Goal: Navigation & Orientation: Understand site structure

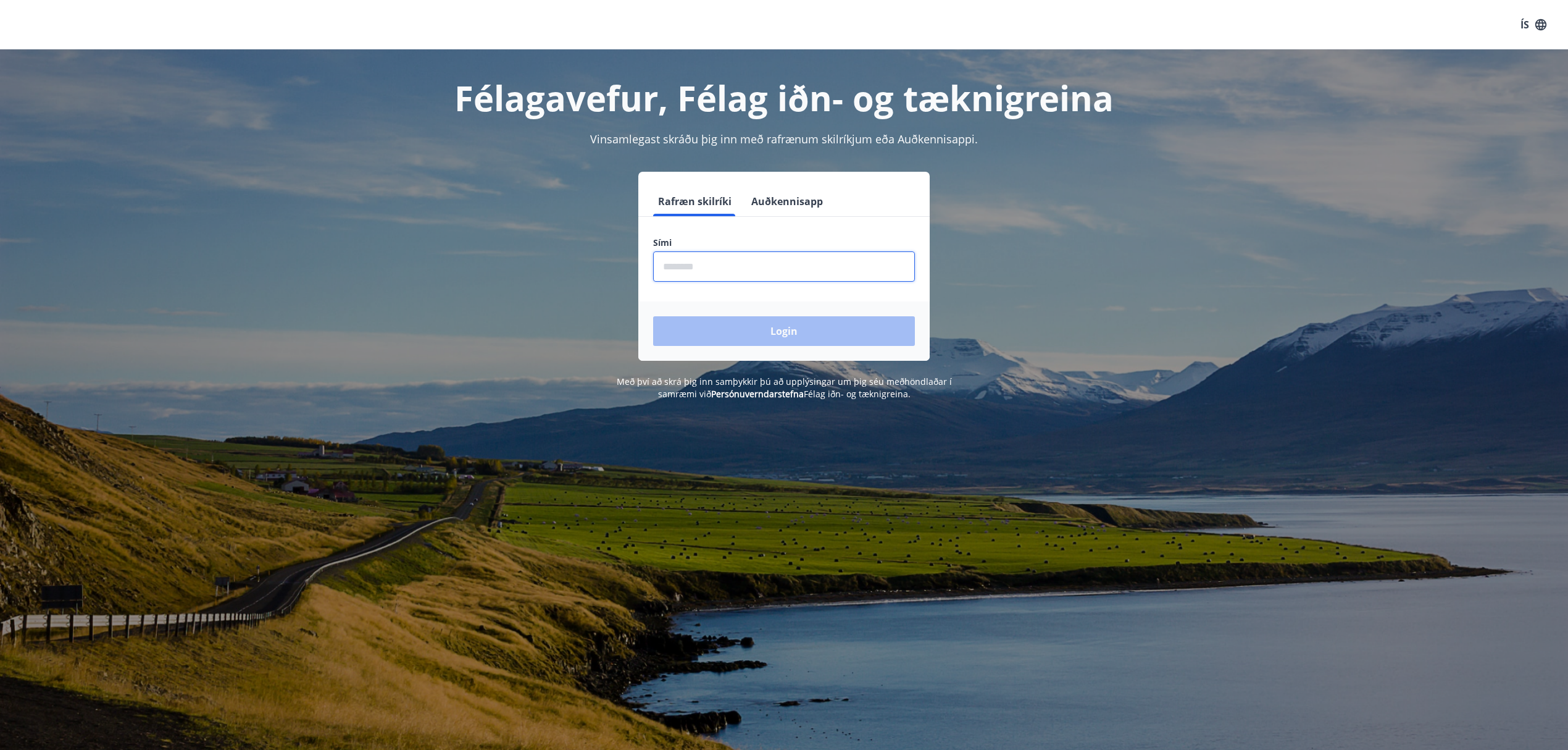
click at [818, 257] on input "phone" at bounding box center [784, 267] width 262 height 30
type input "********"
click at [653, 316] on button "Login" at bounding box center [784, 330] width 262 height 29
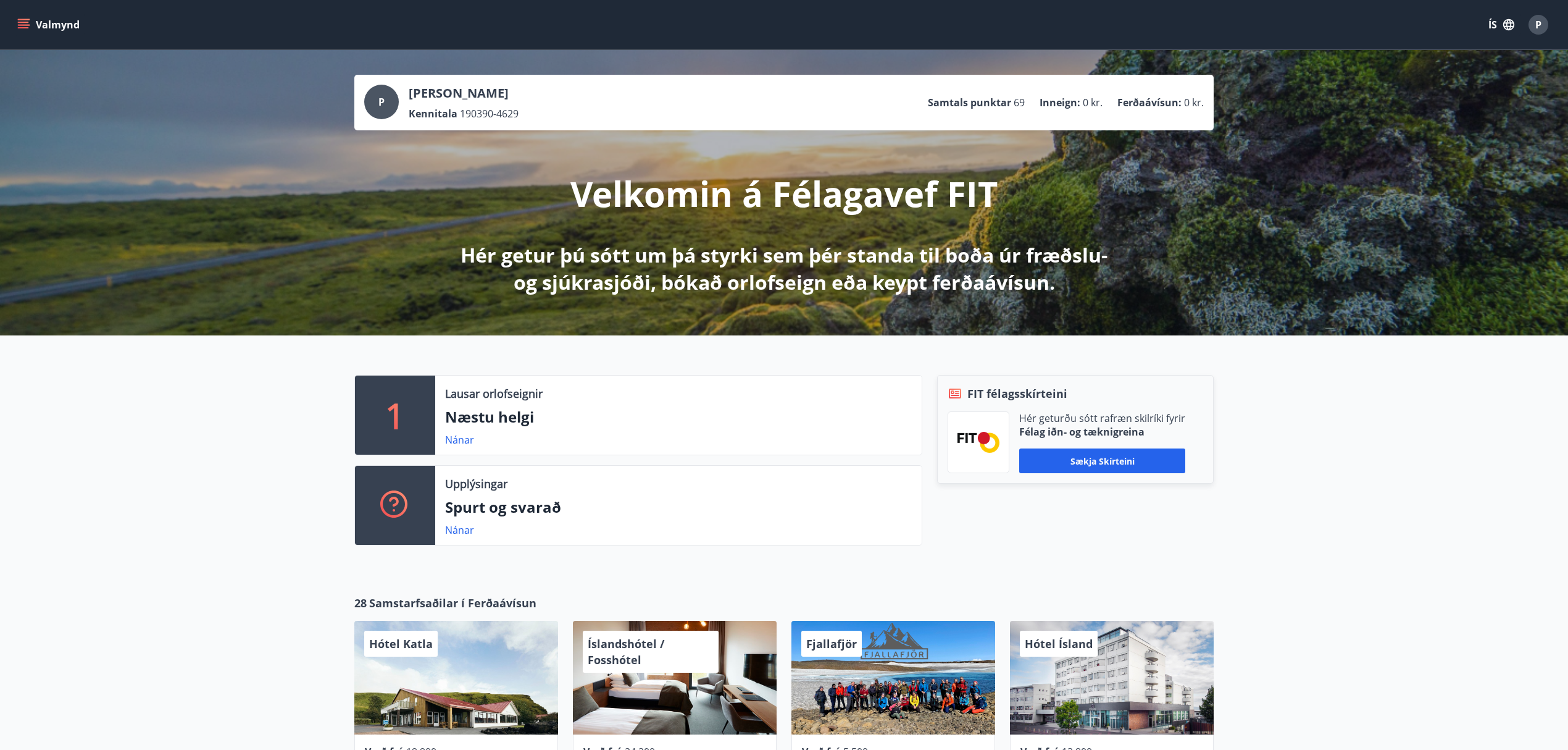
click at [387, 102] on div "P" at bounding box center [381, 101] width 35 height 35
click at [23, 20] on icon "menu" at bounding box center [25, 19] width 13 height 1
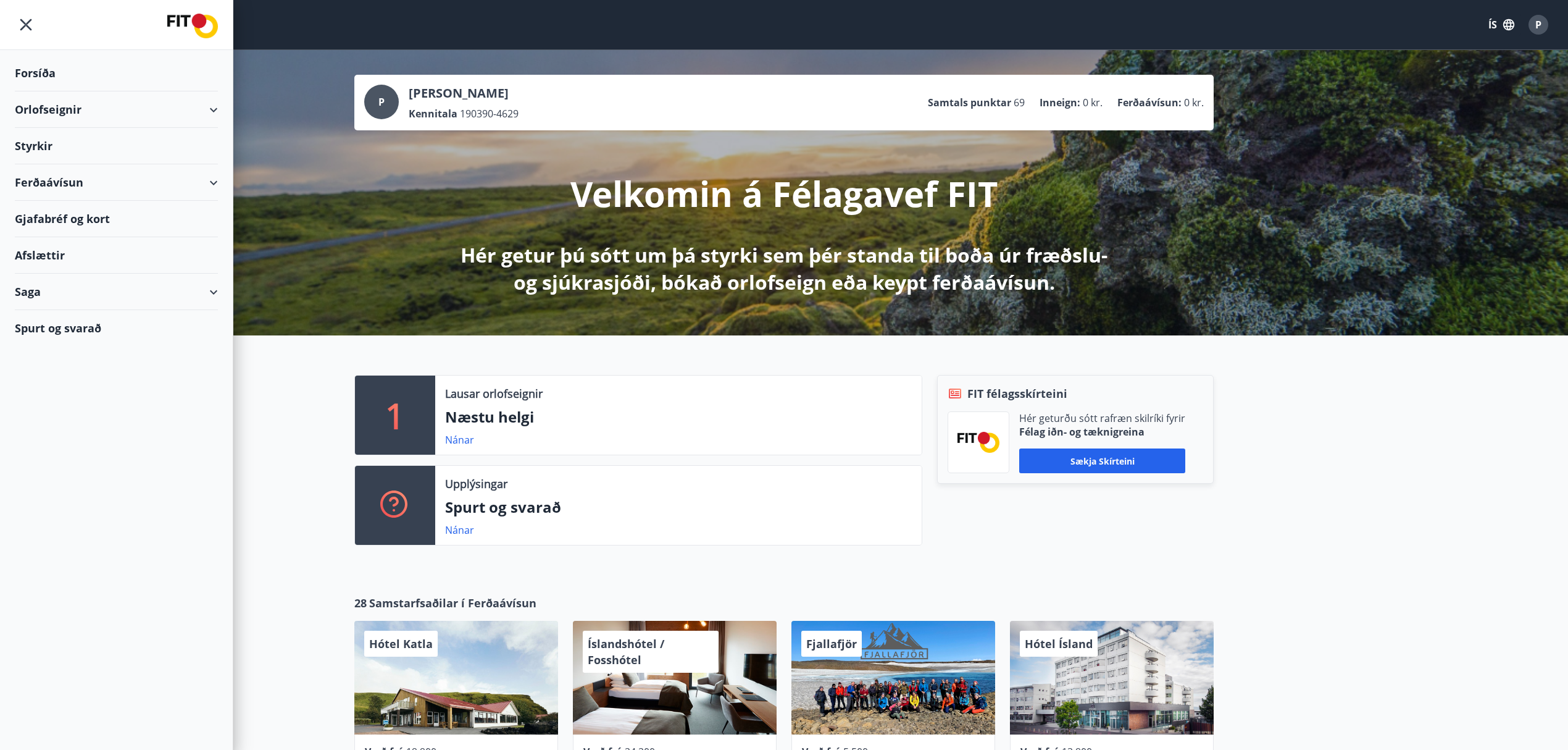
click at [121, 295] on div "Saga" at bounding box center [116, 291] width 203 height 37
click at [72, 325] on div "Ferðaávísun" at bounding box center [116, 323] width 183 height 26
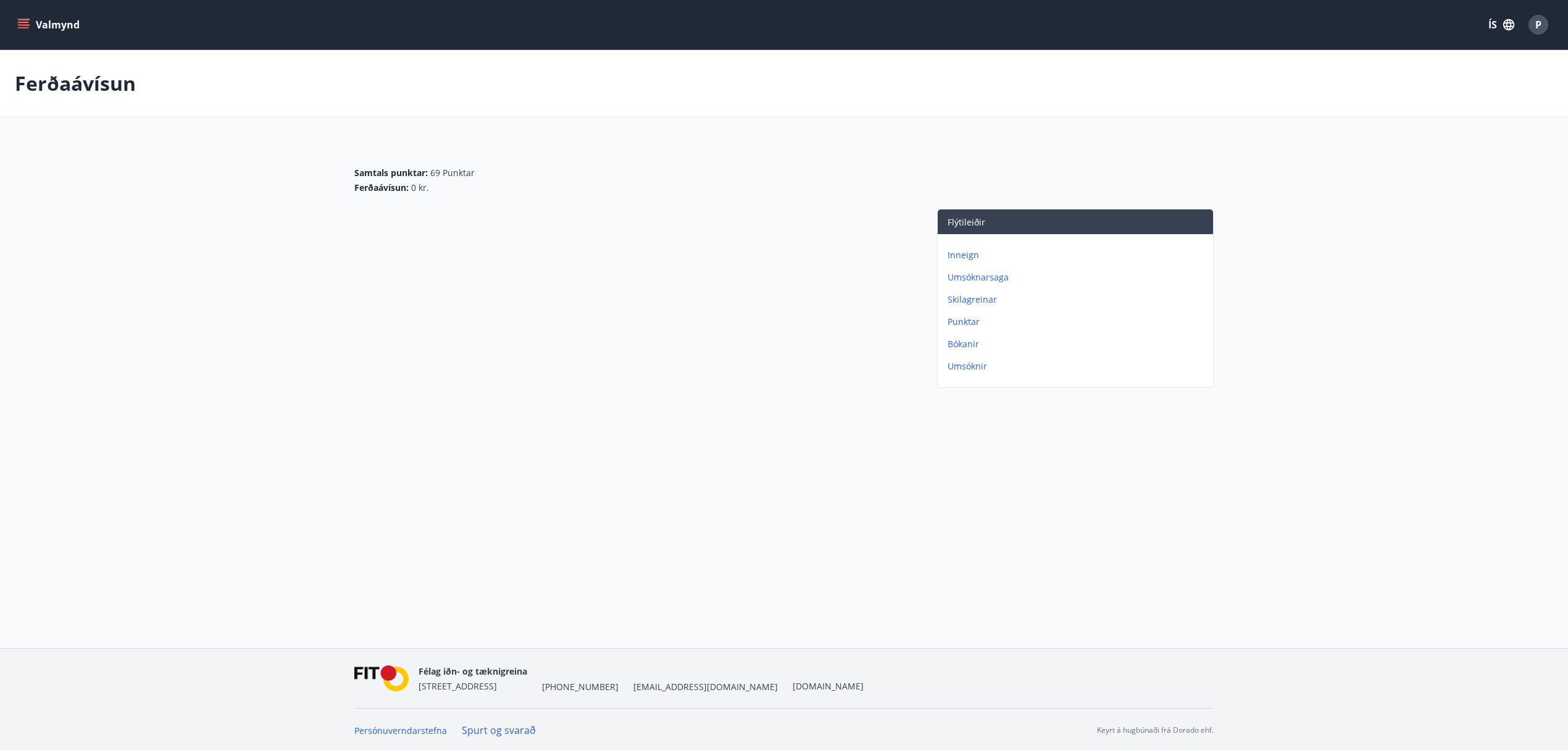
click at [26, 21] on icon "menu" at bounding box center [23, 25] width 12 height 12
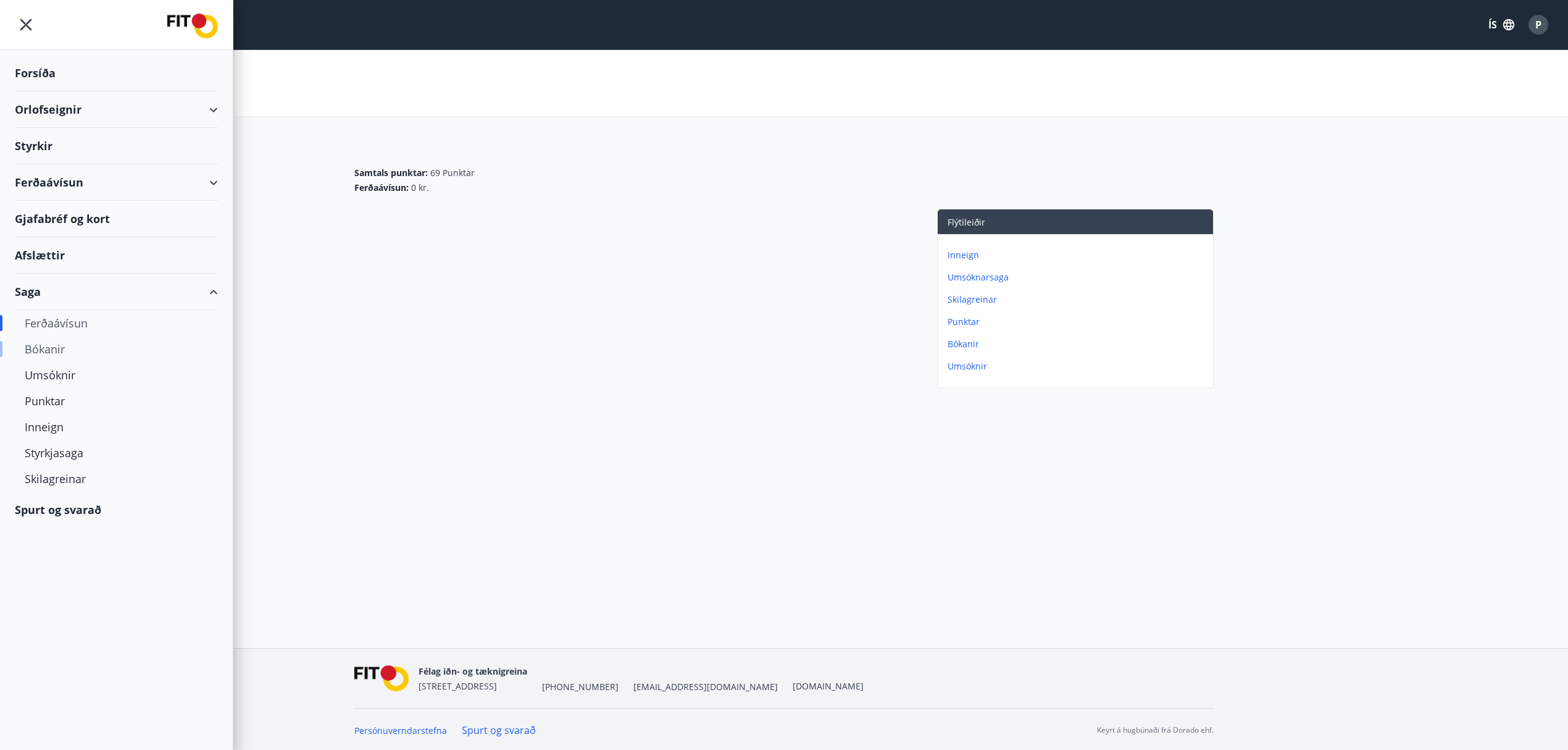
click at [44, 356] on div "Bókanir" at bounding box center [116, 348] width 183 height 26
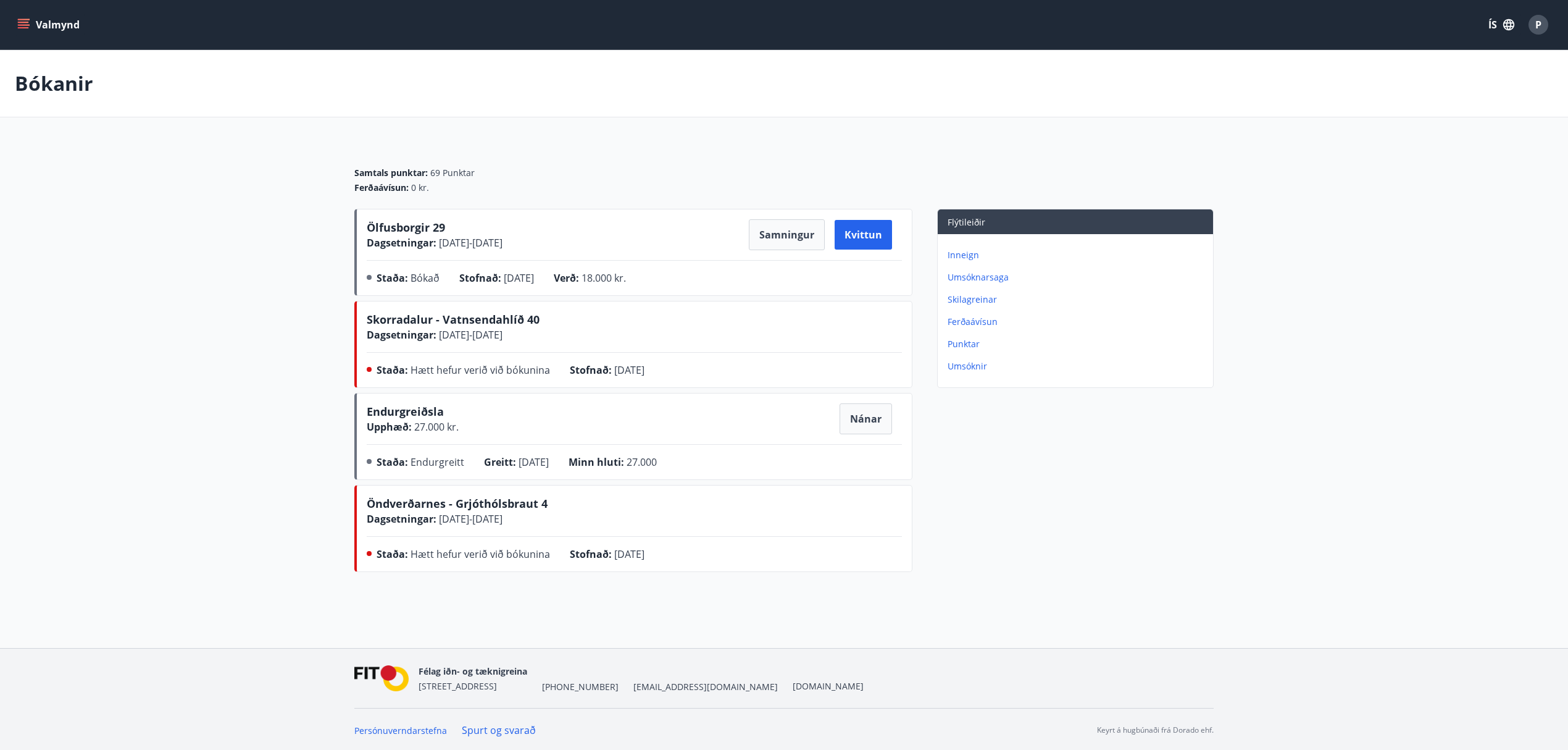
click at [27, 13] on button "Valmynd" at bounding box center [50, 25] width 70 height 23
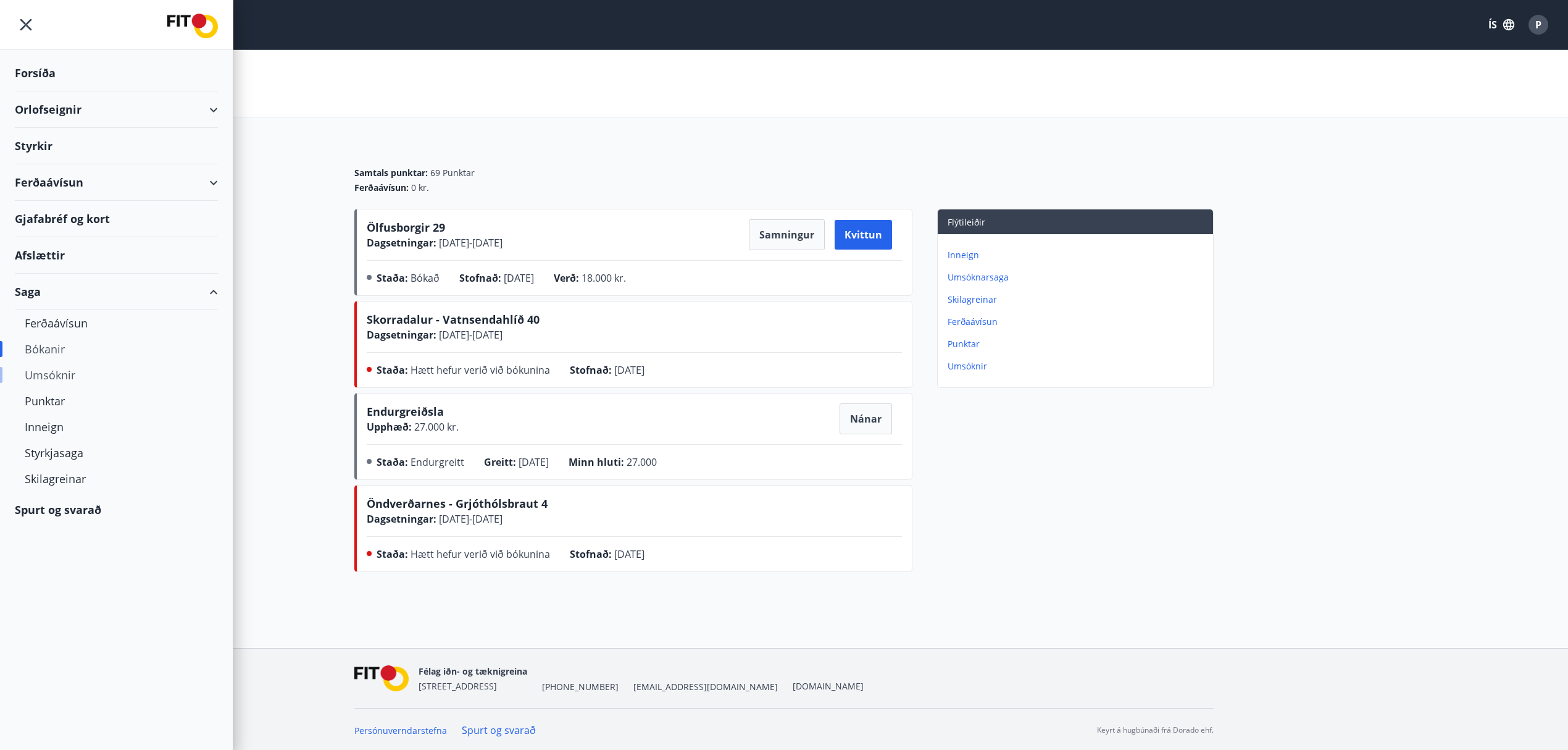
click at [67, 376] on div "Umsóknir" at bounding box center [116, 375] width 183 height 26
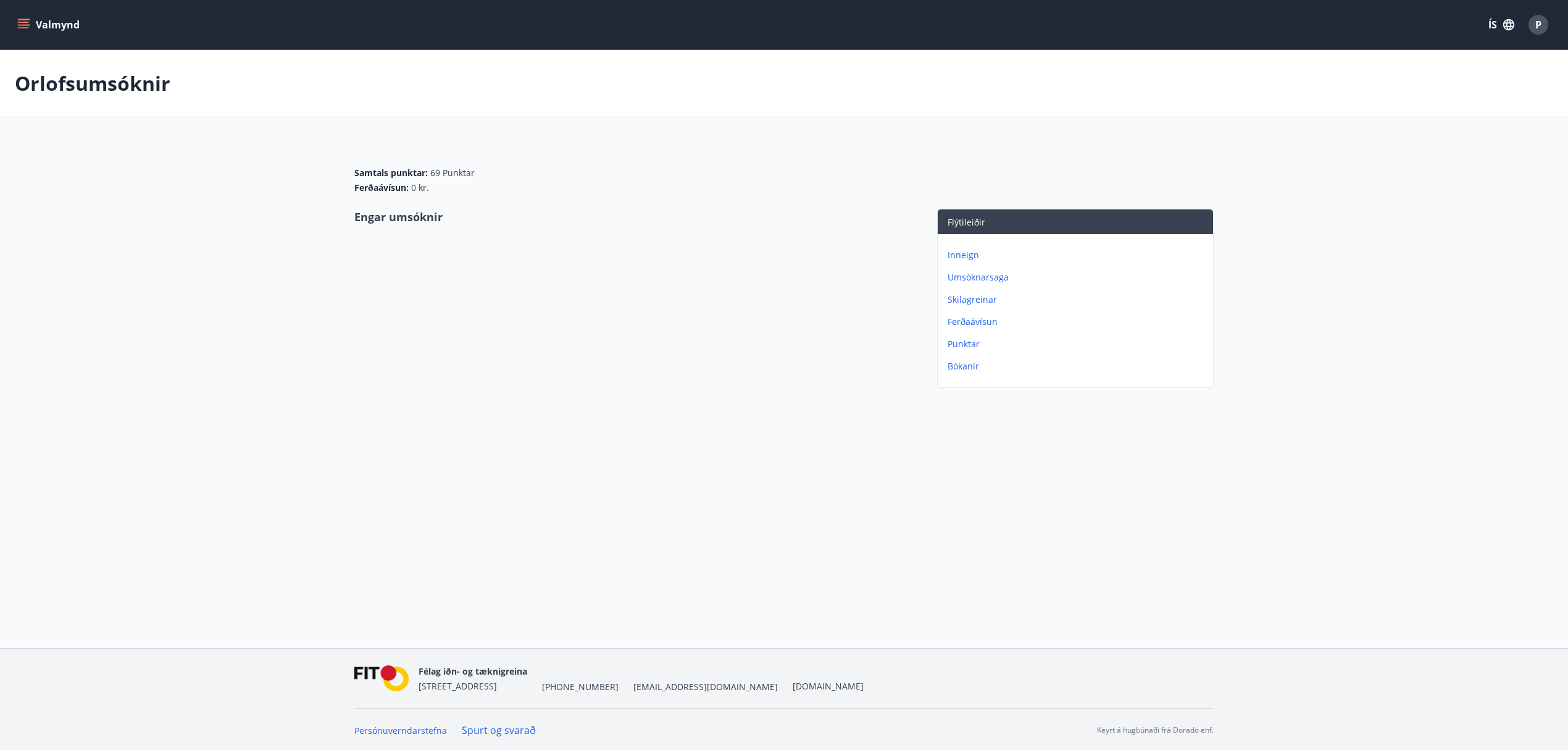
click at [23, 19] on icon "menu" at bounding box center [25, 19] width 13 height 1
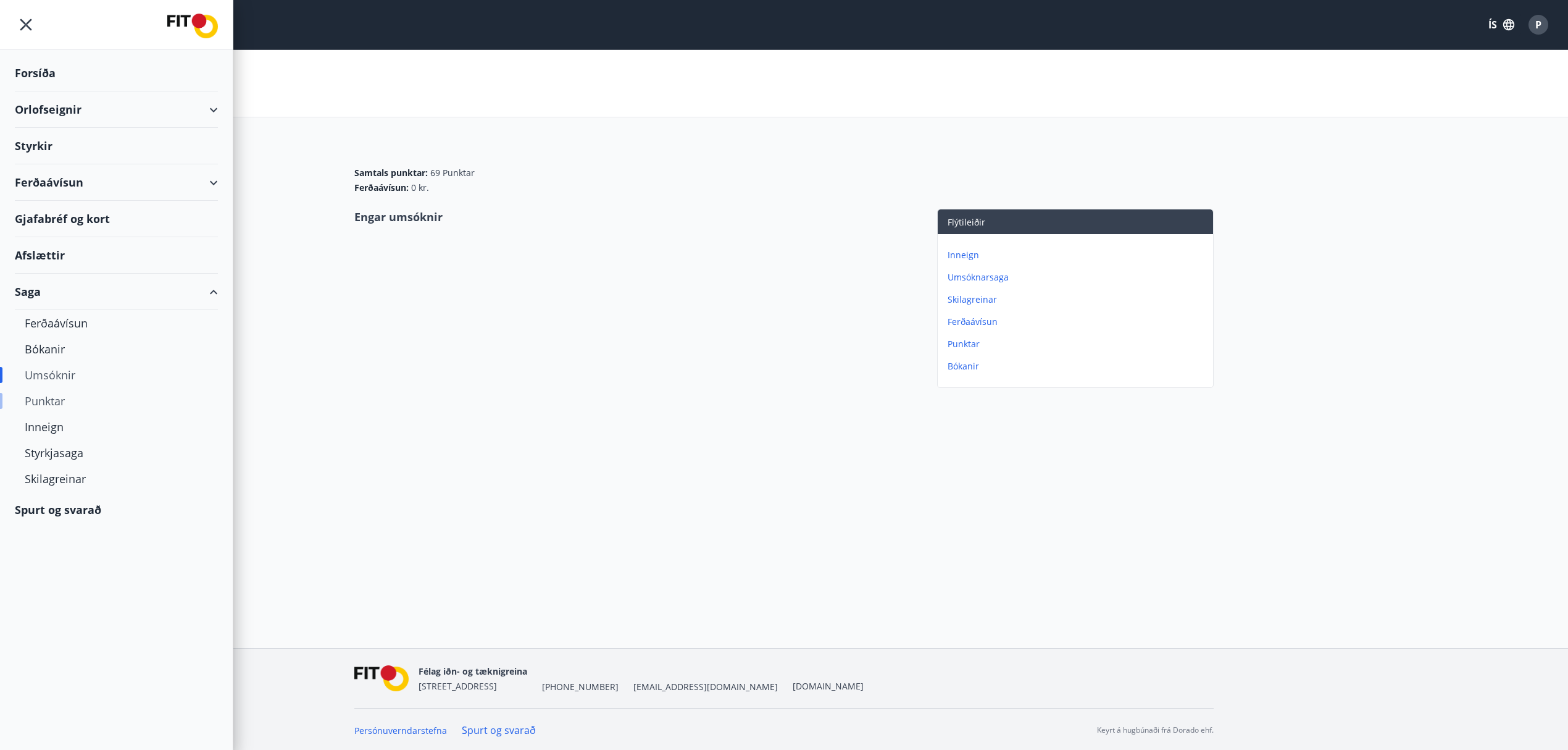
click at [49, 403] on div "Punktar" at bounding box center [116, 400] width 183 height 26
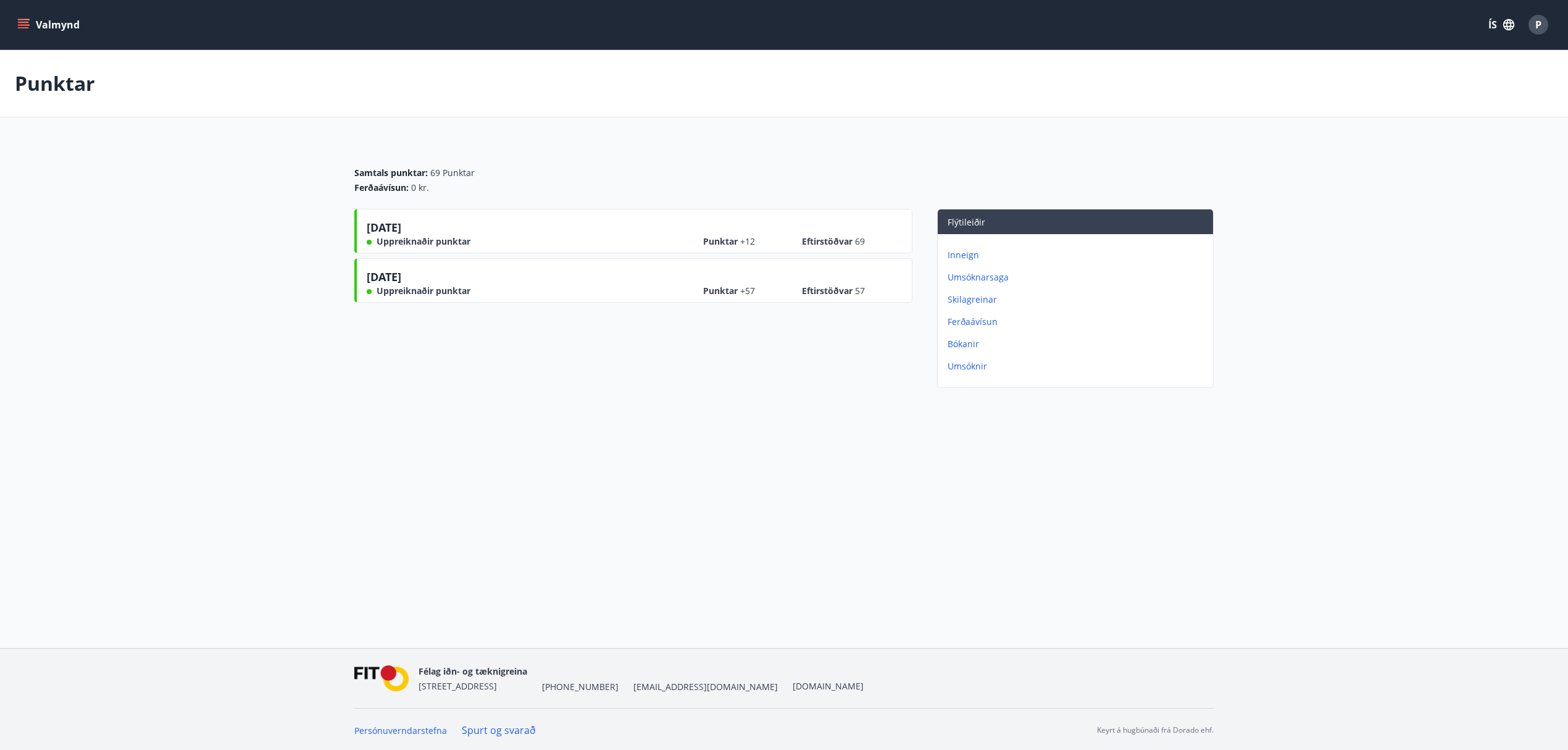
click at [27, 21] on icon "menu" at bounding box center [23, 25] width 12 height 12
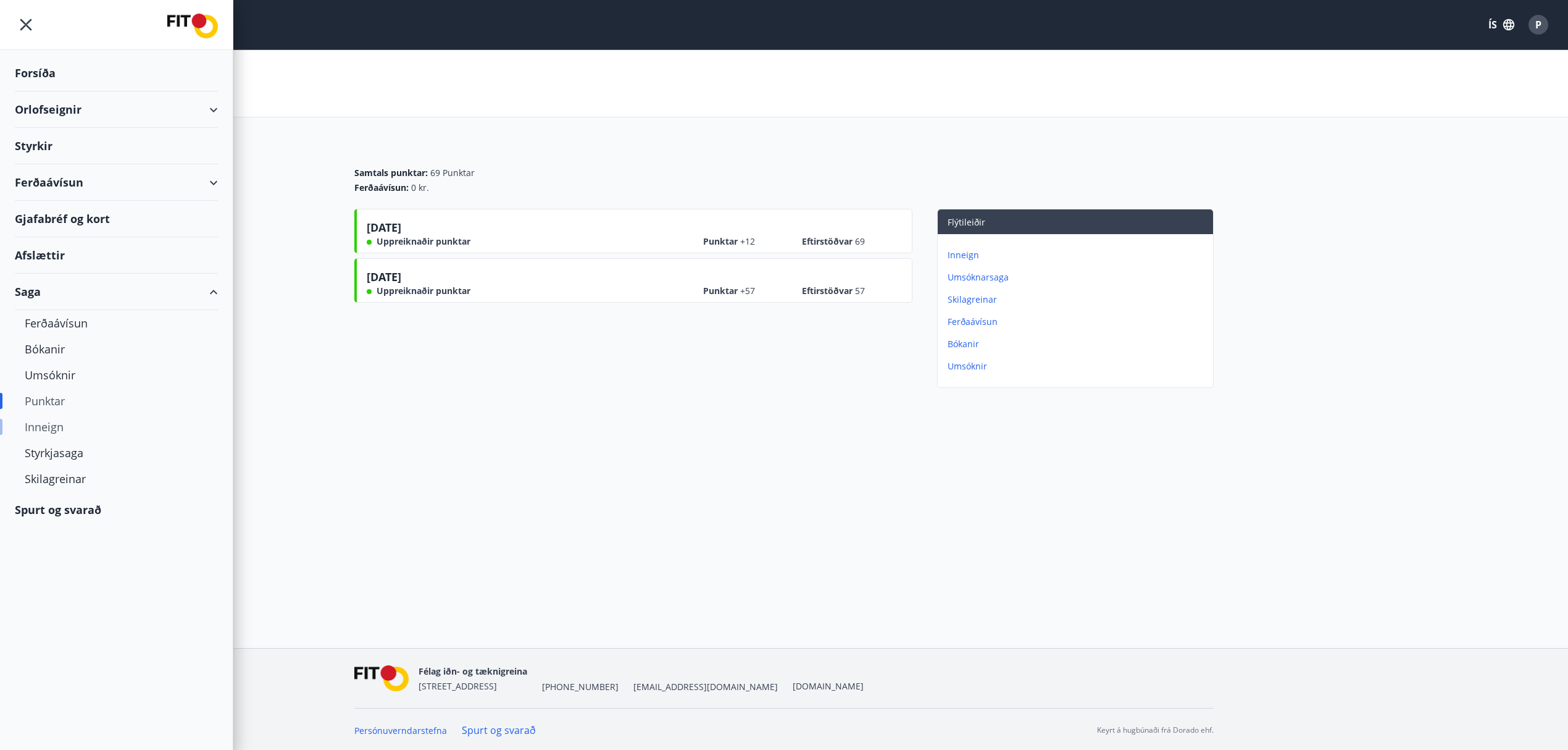
click at [53, 430] on div "Inneign" at bounding box center [116, 427] width 183 height 26
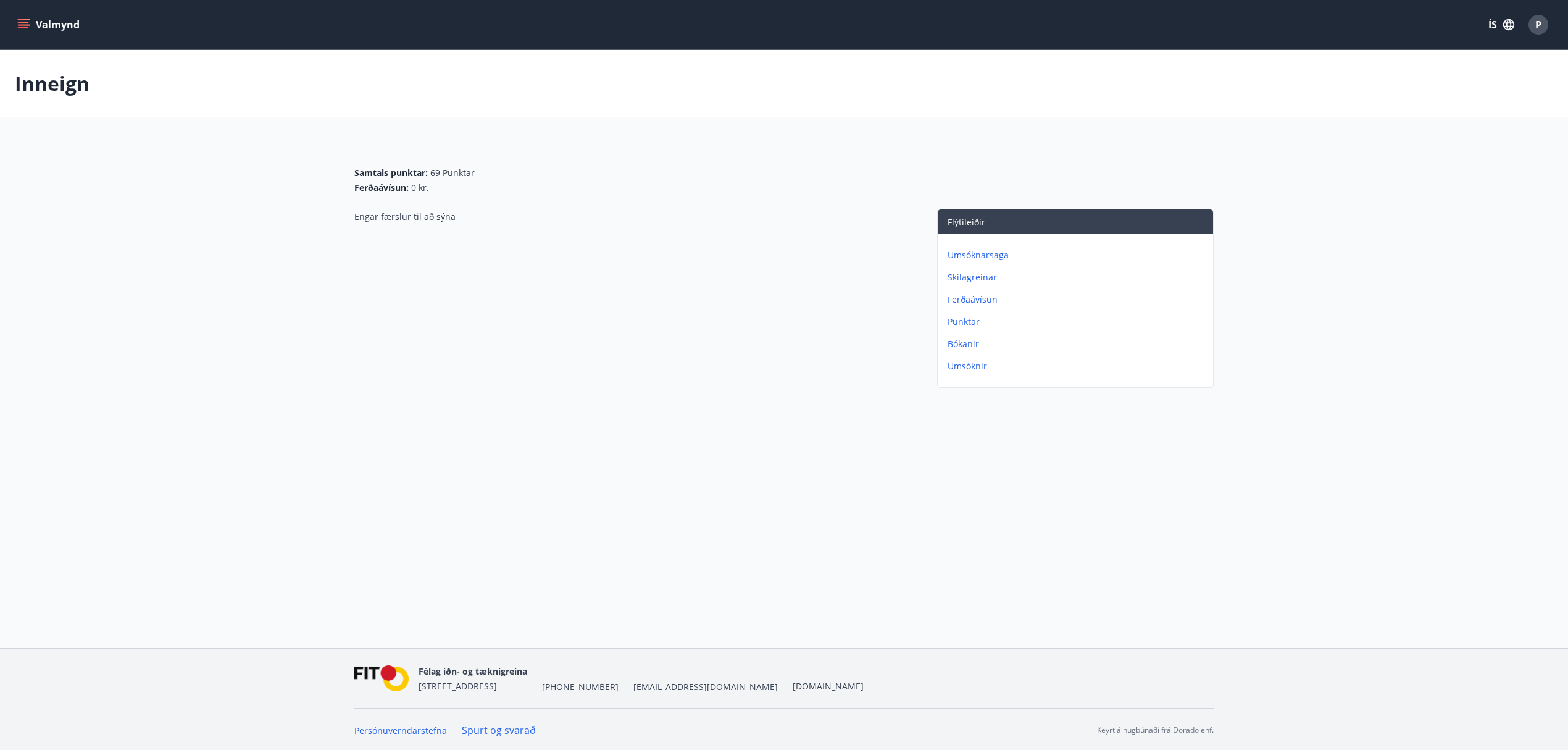
click at [26, 26] on icon "menu" at bounding box center [23, 25] width 12 height 12
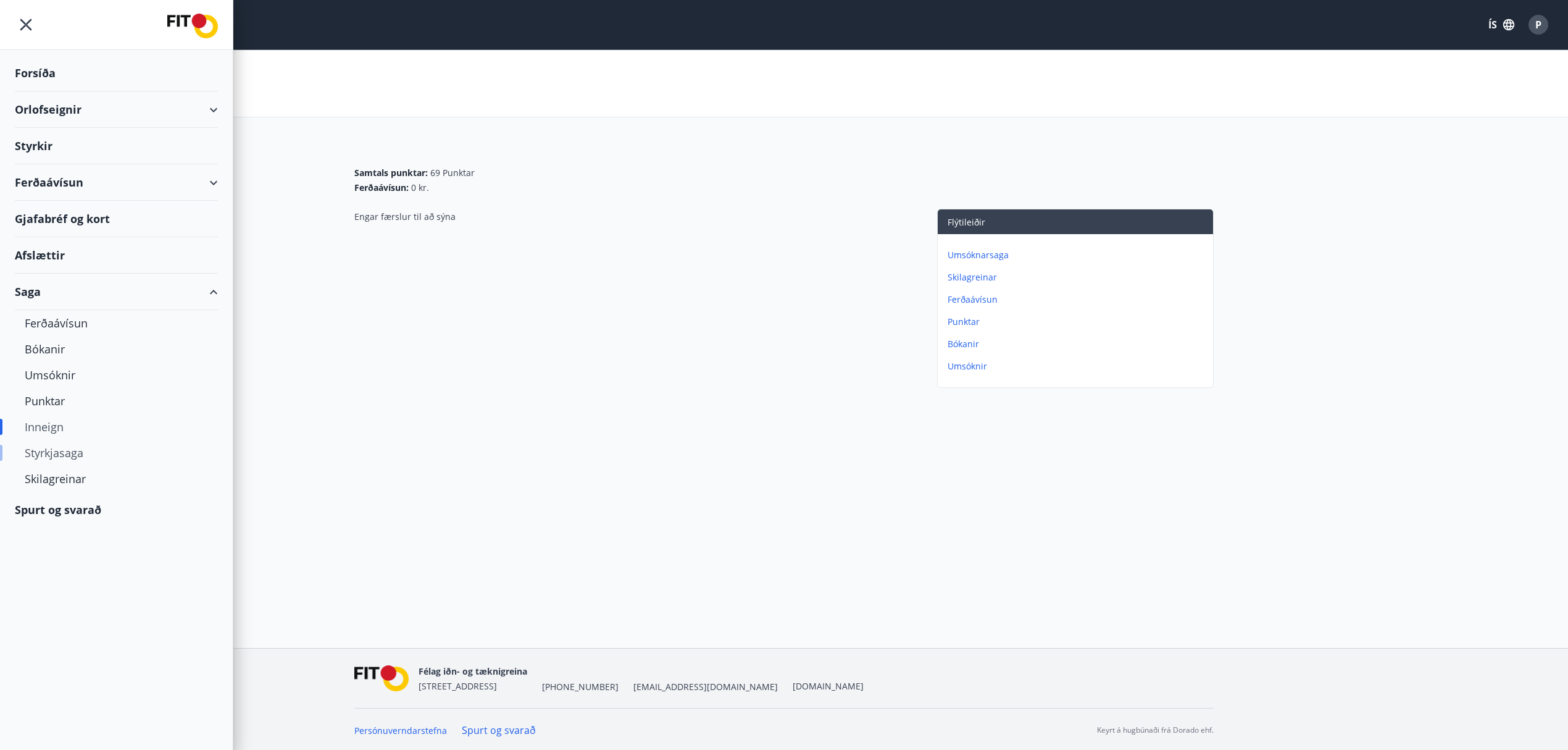
click at [55, 450] on div "Styrkjasaga" at bounding box center [116, 452] width 183 height 26
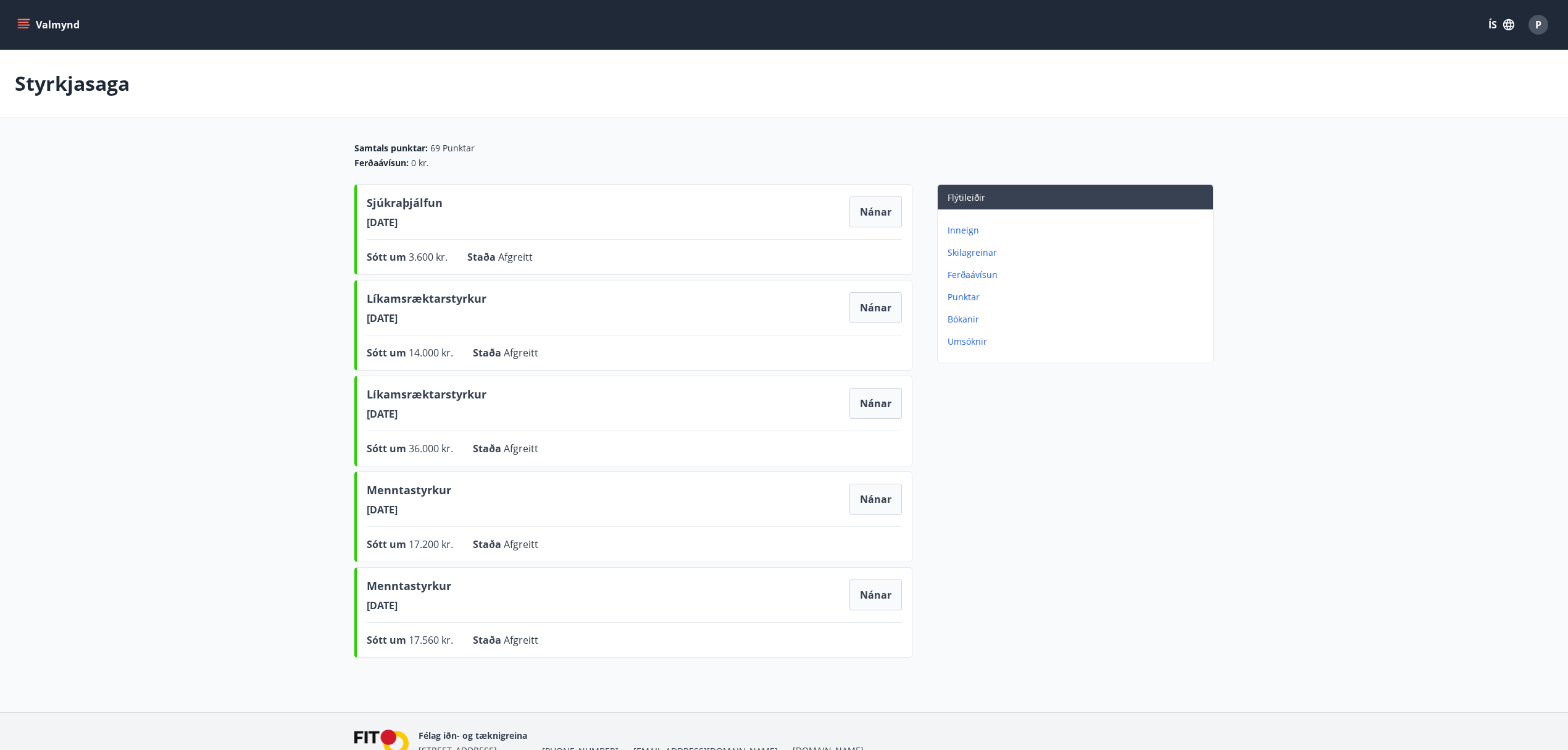
click at [21, 19] on icon "menu" at bounding box center [23, 25] width 12 height 12
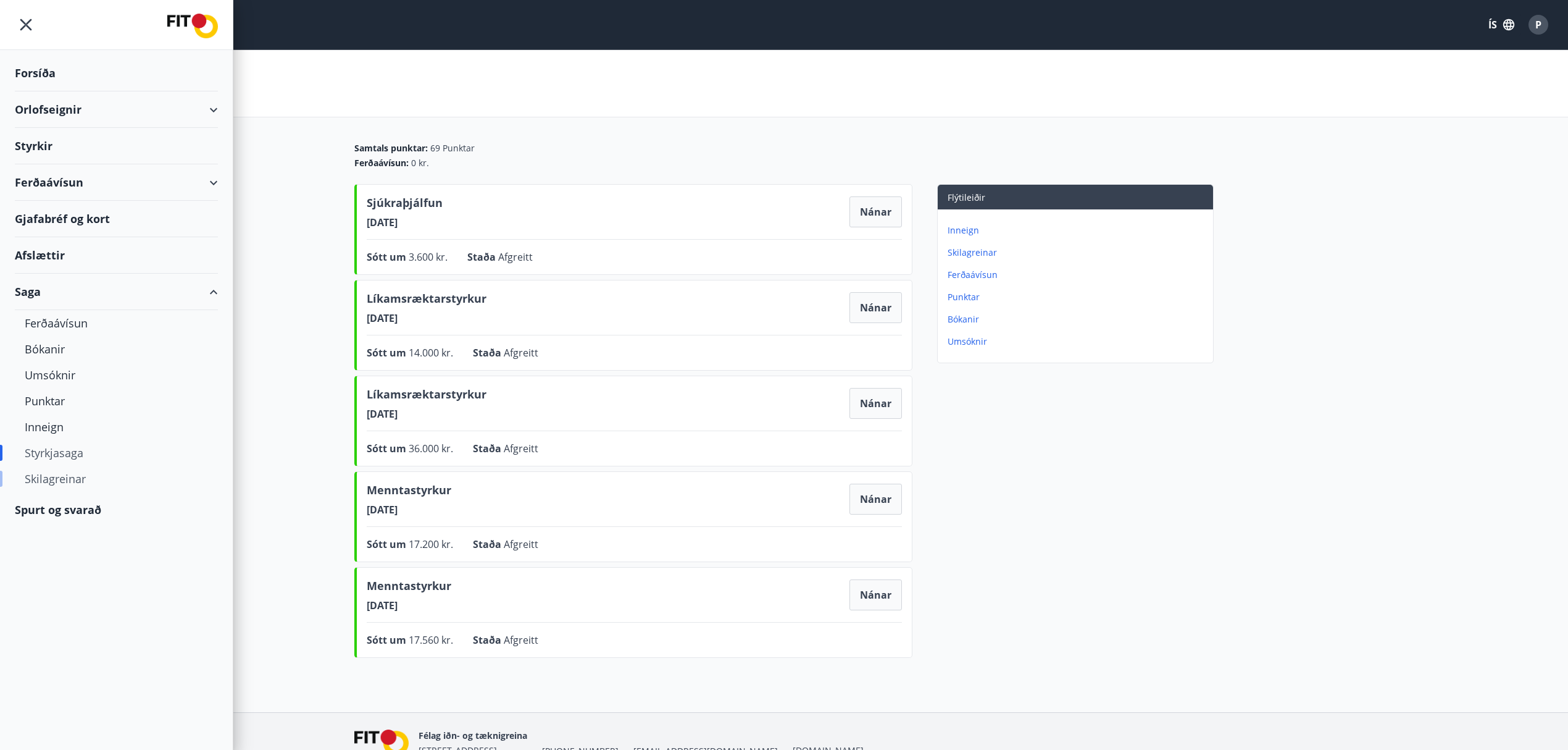
click at [75, 478] on div "Skilagreinar" at bounding box center [116, 479] width 183 height 26
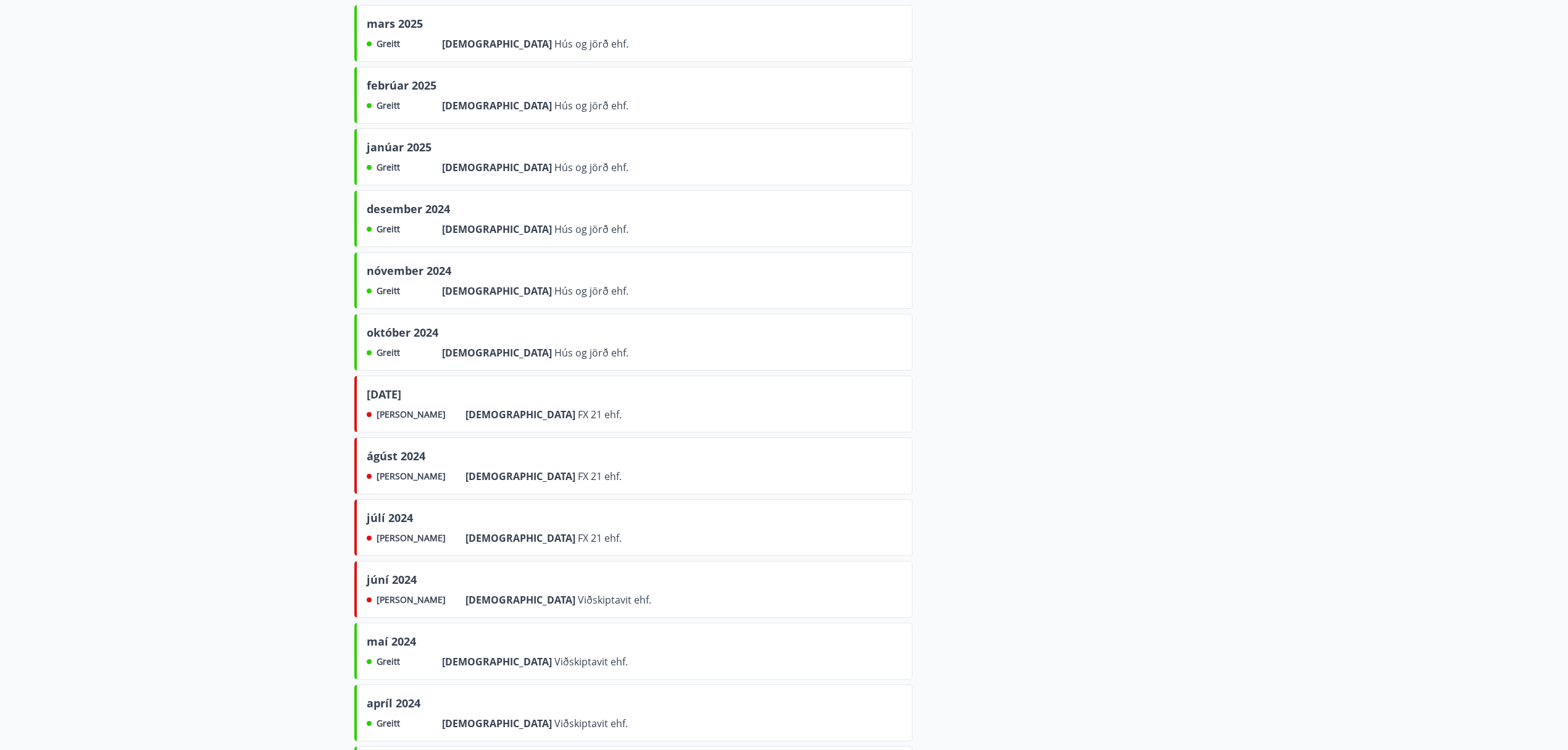
scroll to position [495, 0]
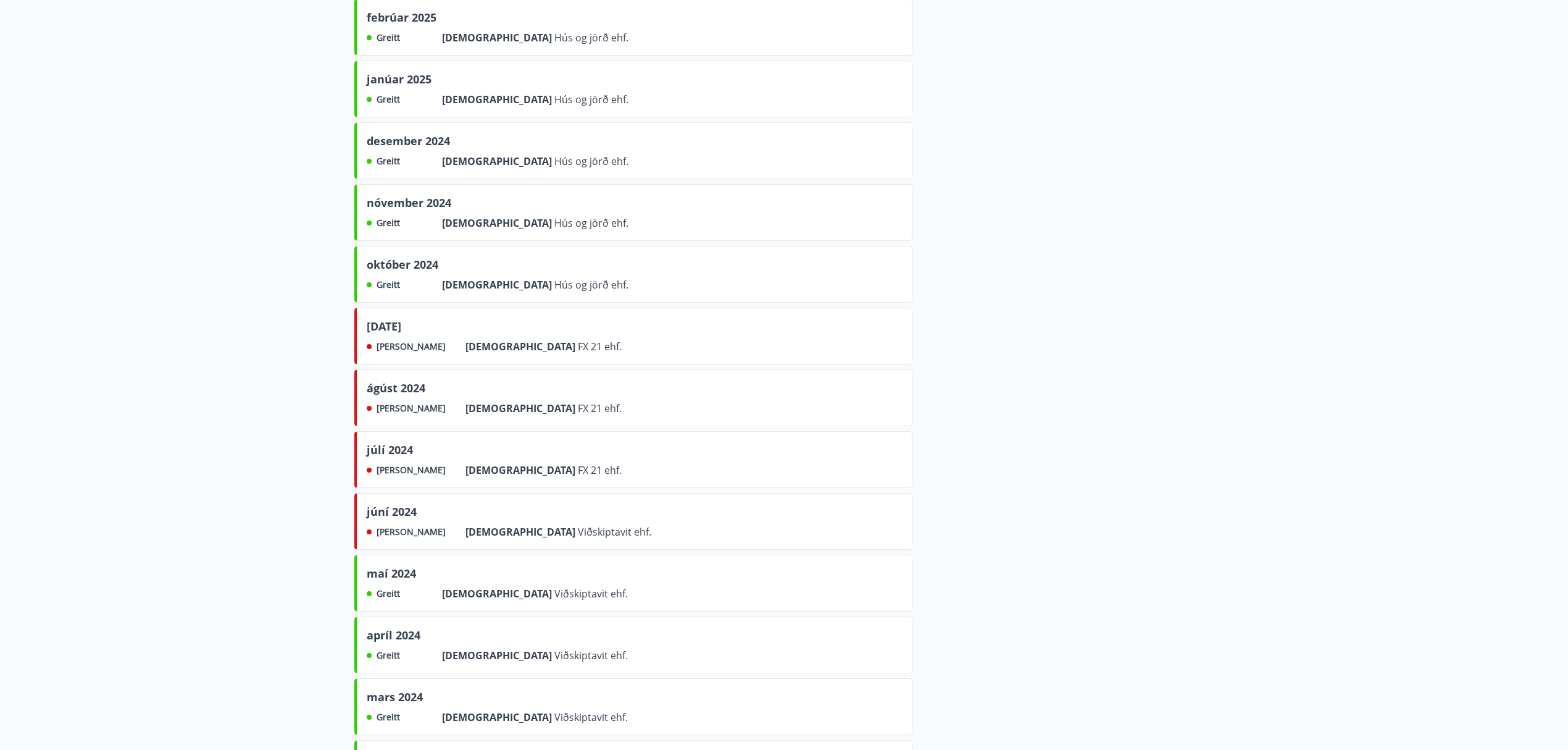
click at [384, 354] on div "[PERSON_NAME]" at bounding box center [406, 347] width 79 height 15
click at [474, 358] on div "[DATE] Ekki greitt Frá FX 21 ehf." at bounding box center [633, 336] width 559 height 57
click at [537, 356] on div "[DATE] Ekki greitt Frá FX 21 ehf." at bounding box center [633, 336] width 559 height 57
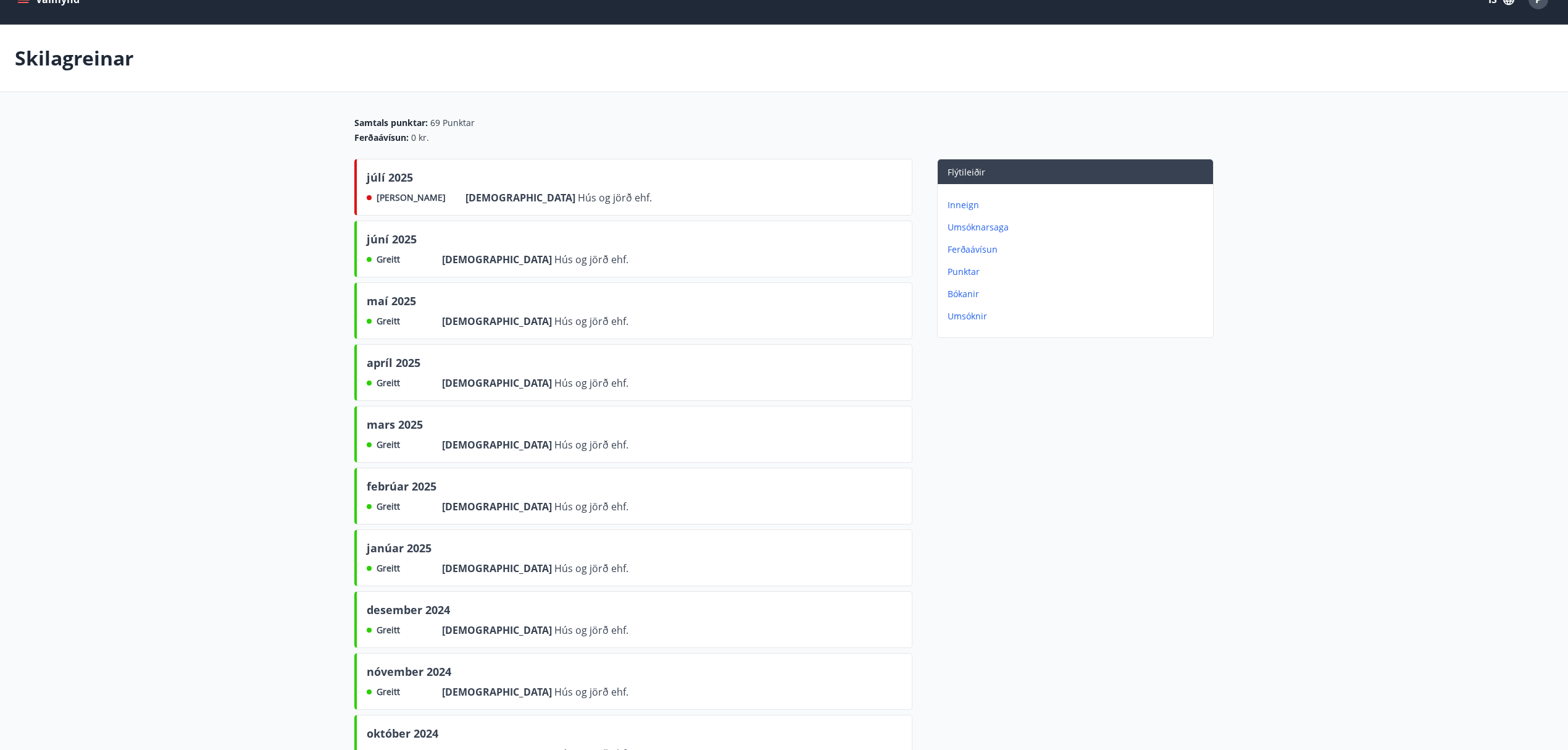
scroll to position [0, 0]
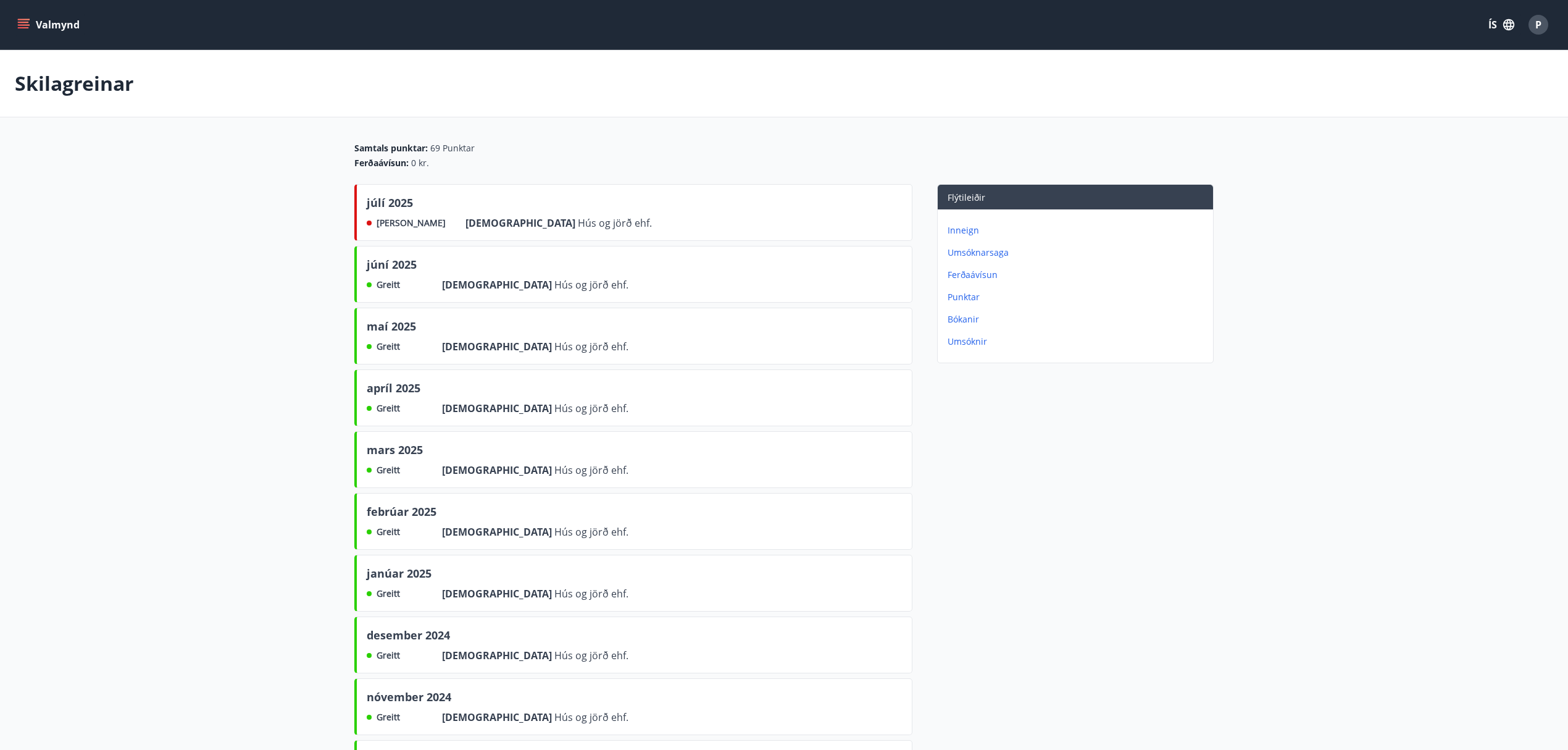
click at [23, 23] on icon "menu" at bounding box center [23, 25] width 12 height 12
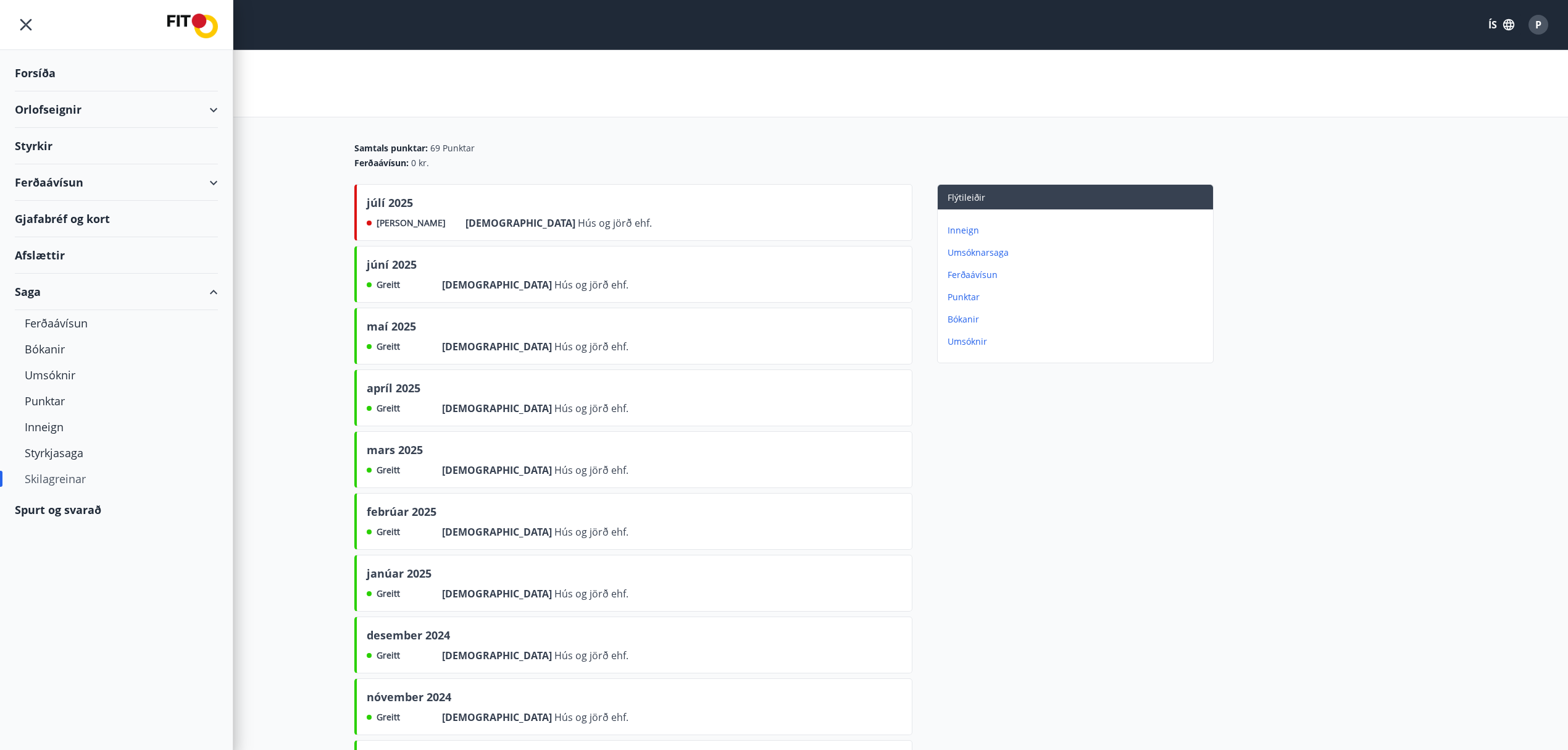
click at [142, 255] on div "Afslættir" at bounding box center [116, 255] width 203 height 37
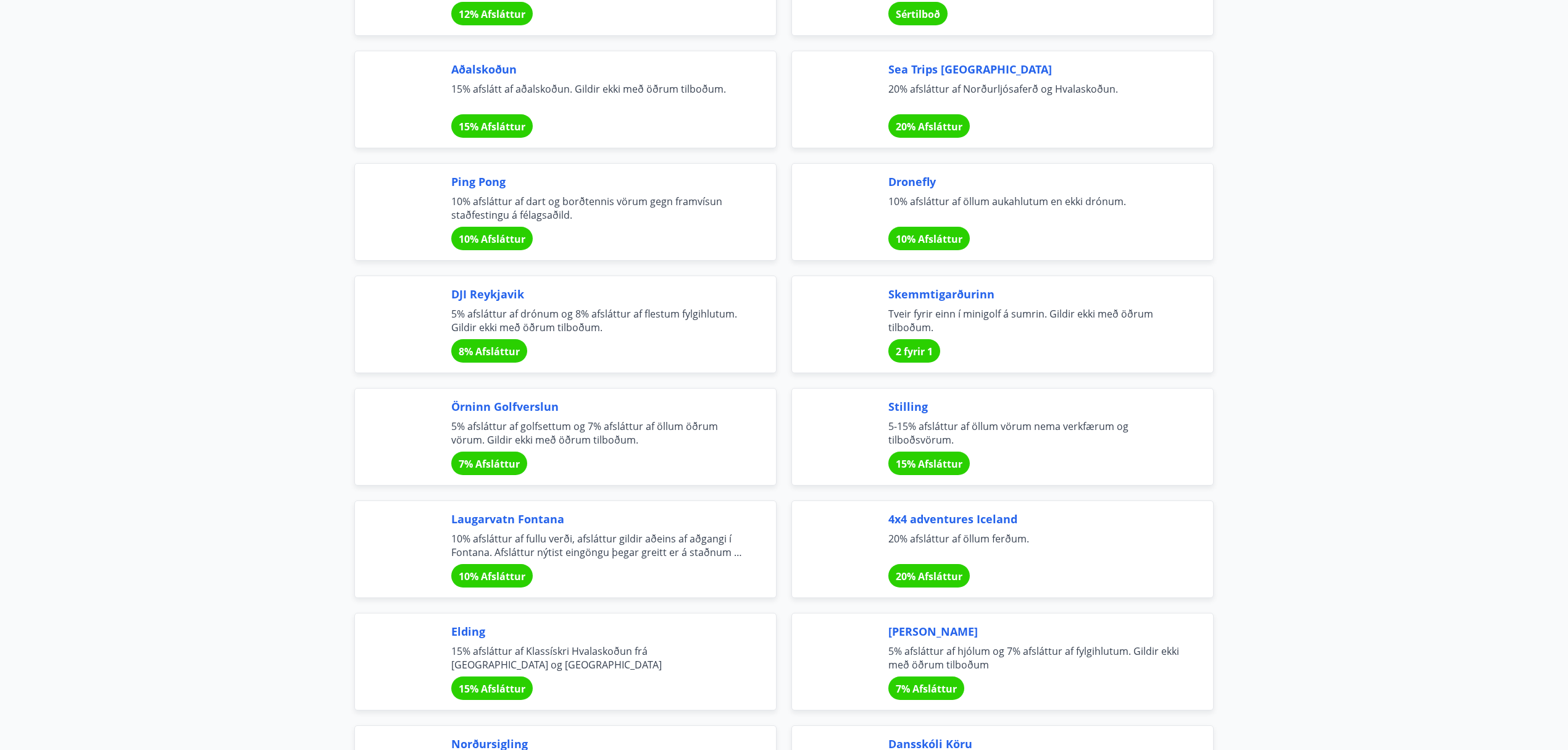
scroll to position [2554, 0]
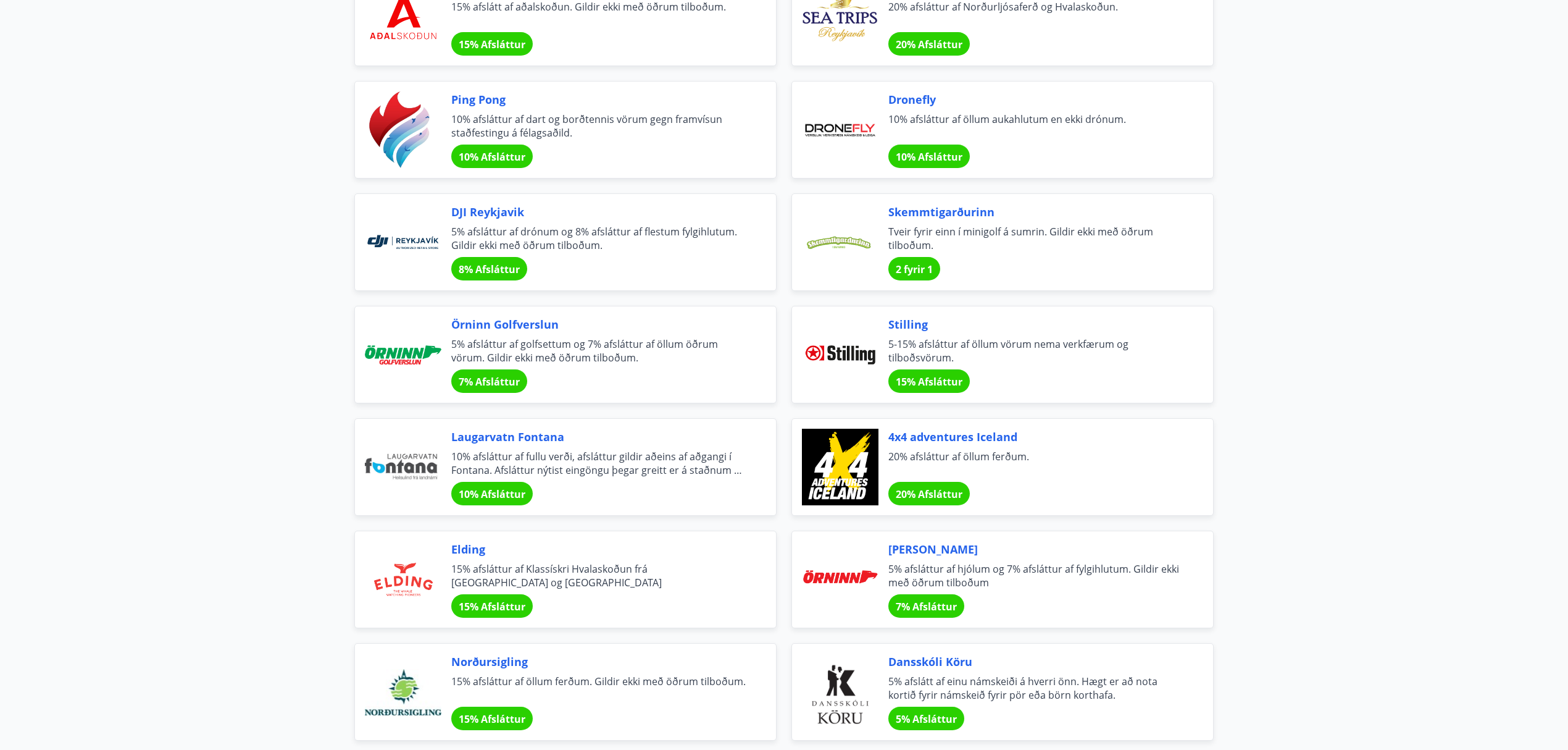
click at [471, 164] on span "10% Afsláttur" at bounding box center [491, 157] width 67 height 13
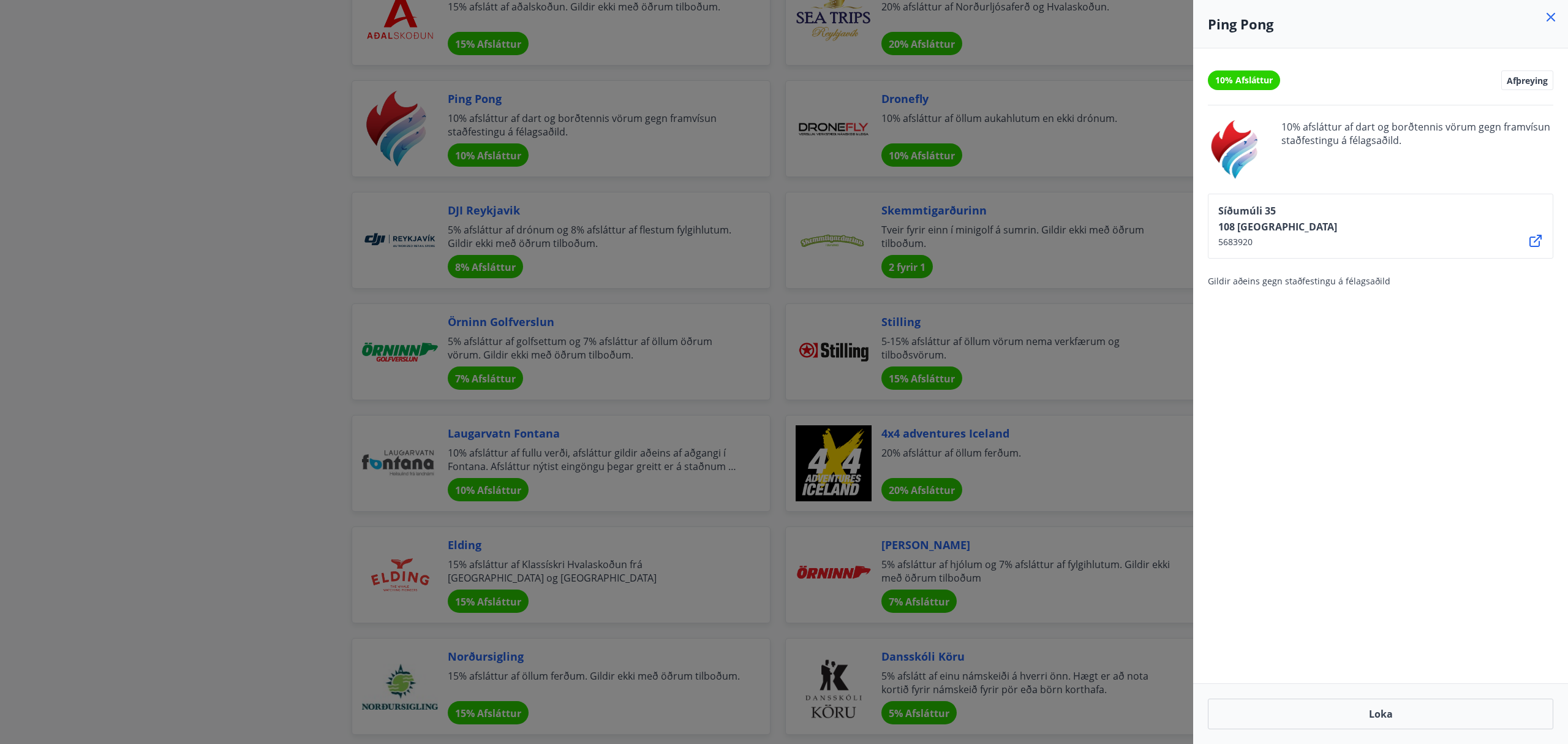
click at [1554, 13] on icon at bounding box center [1550, 17] width 8 height 8
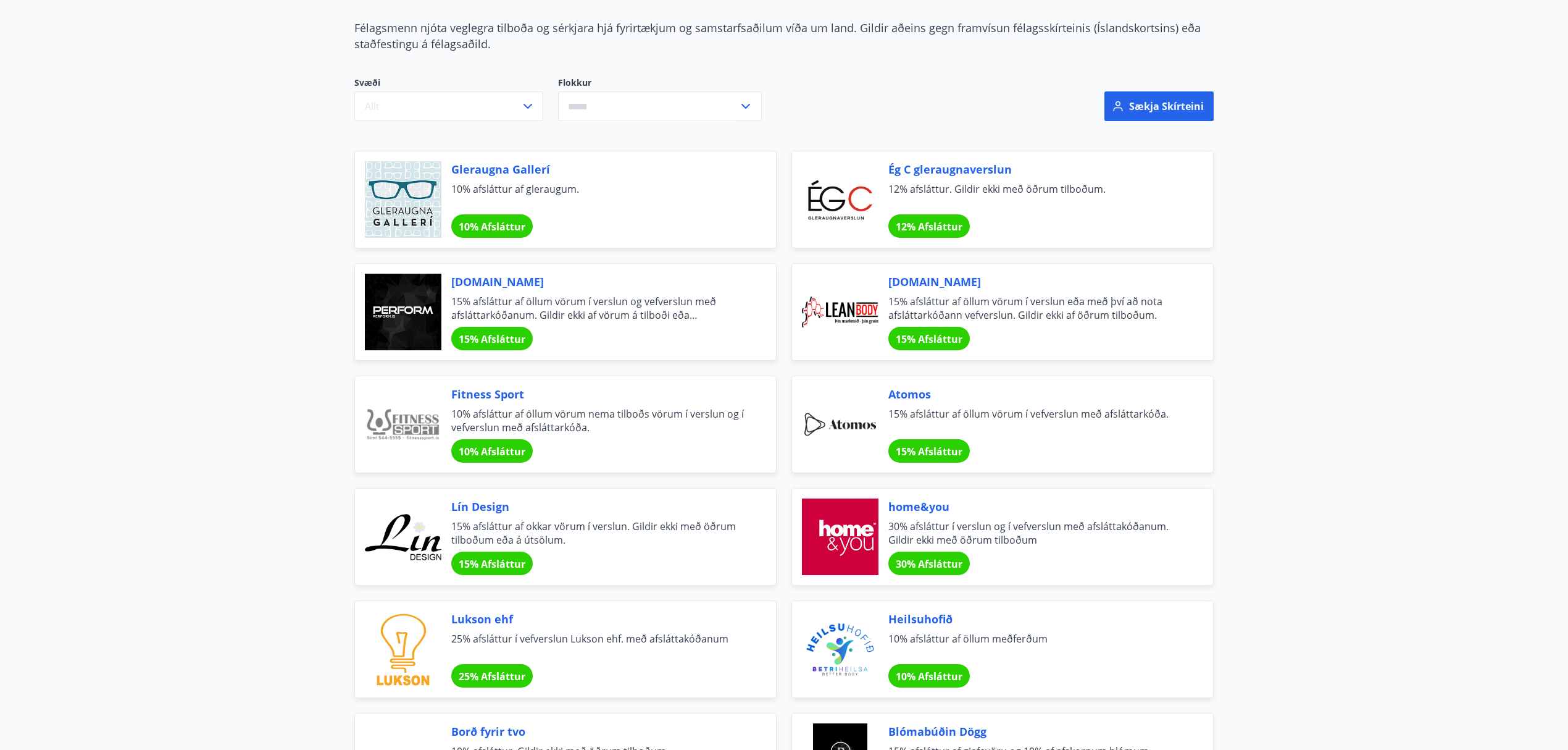
scroll to position [0, 0]
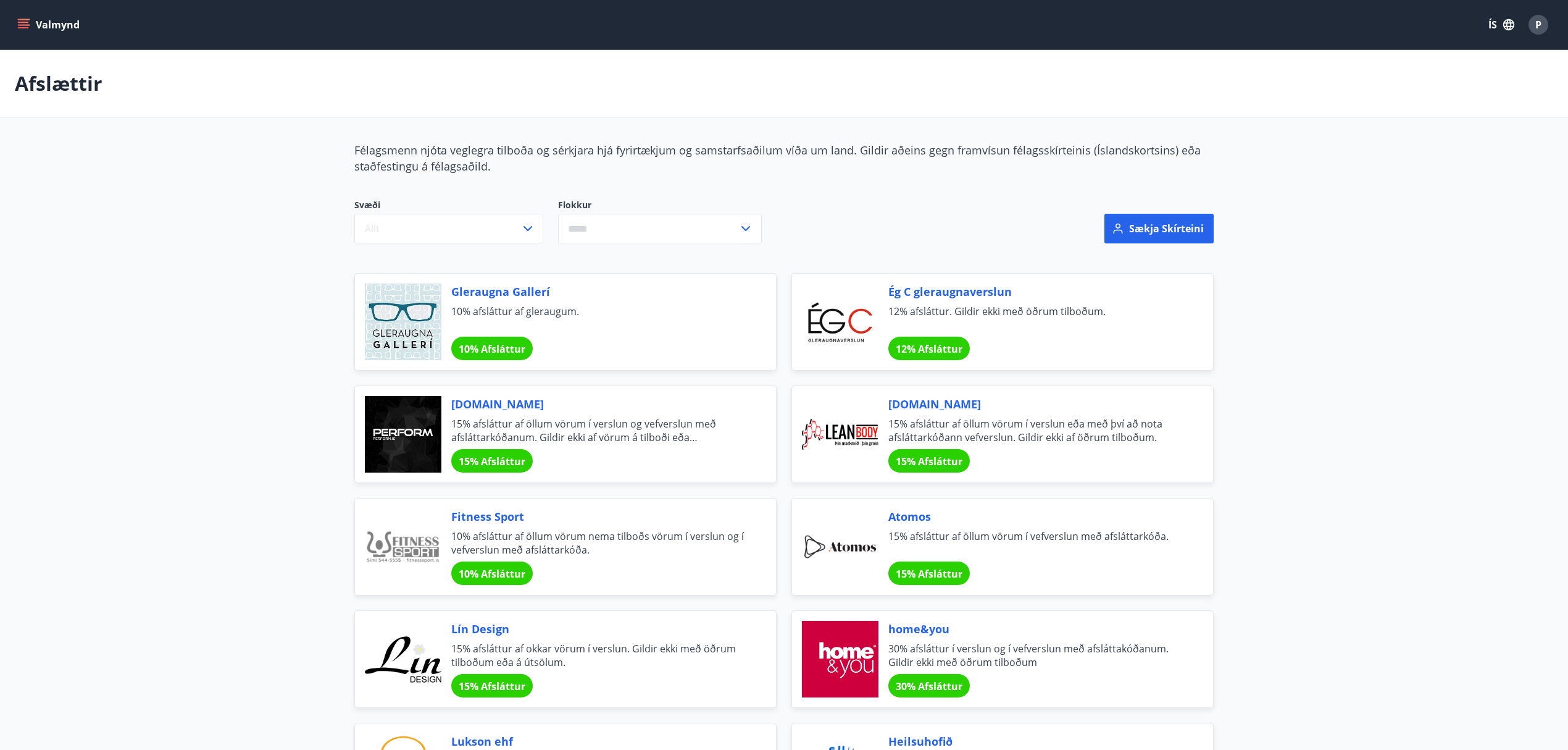
click at [27, 32] on button "Valmynd" at bounding box center [50, 25] width 70 height 23
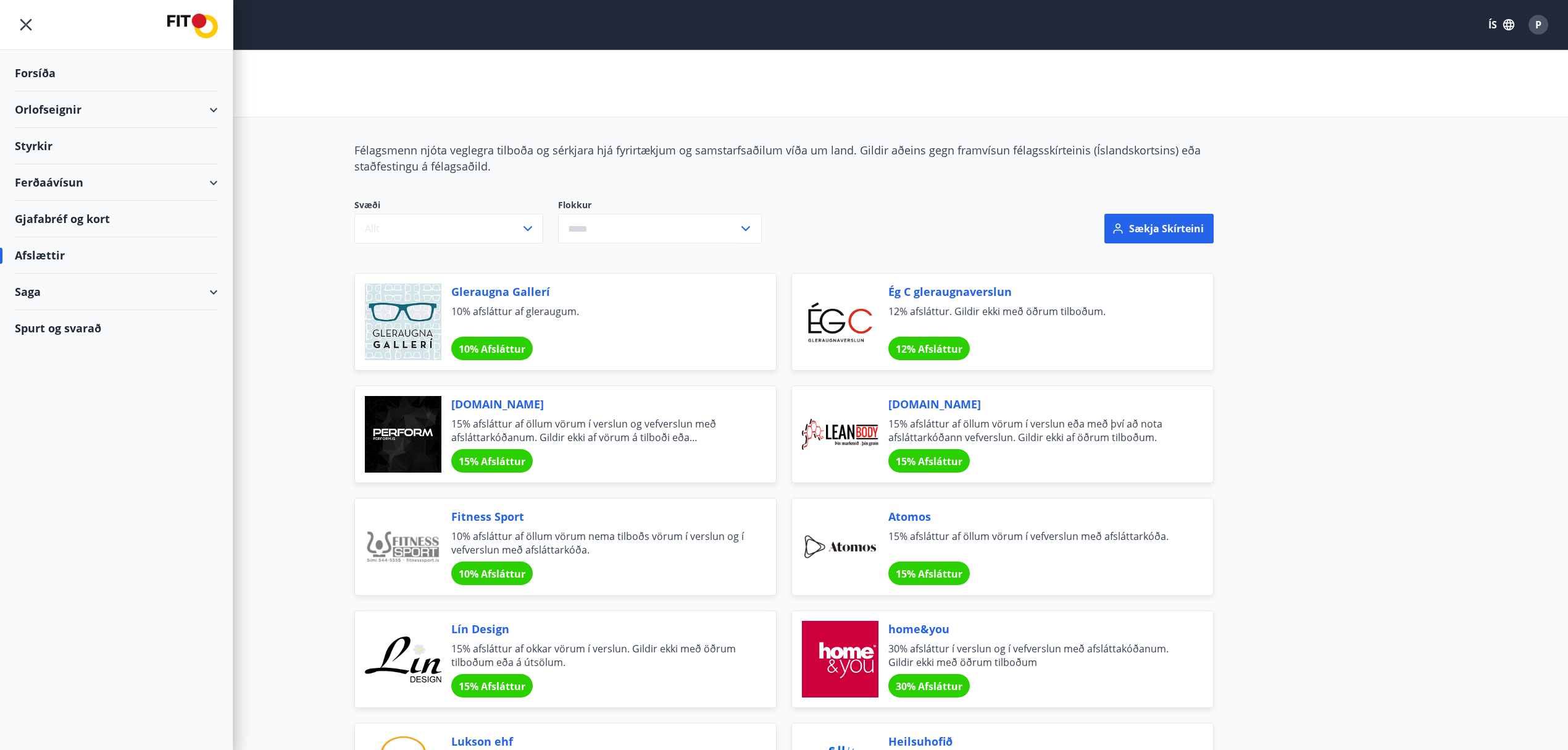
click at [56, 223] on div "Gjafabréf og kort" at bounding box center [116, 218] width 203 height 37
click at [218, 183] on icon at bounding box center [214, 183] width 15 height 15
click at [60, 215] on div "Framboð" at bounding box center [116, 213] width 183 height 26
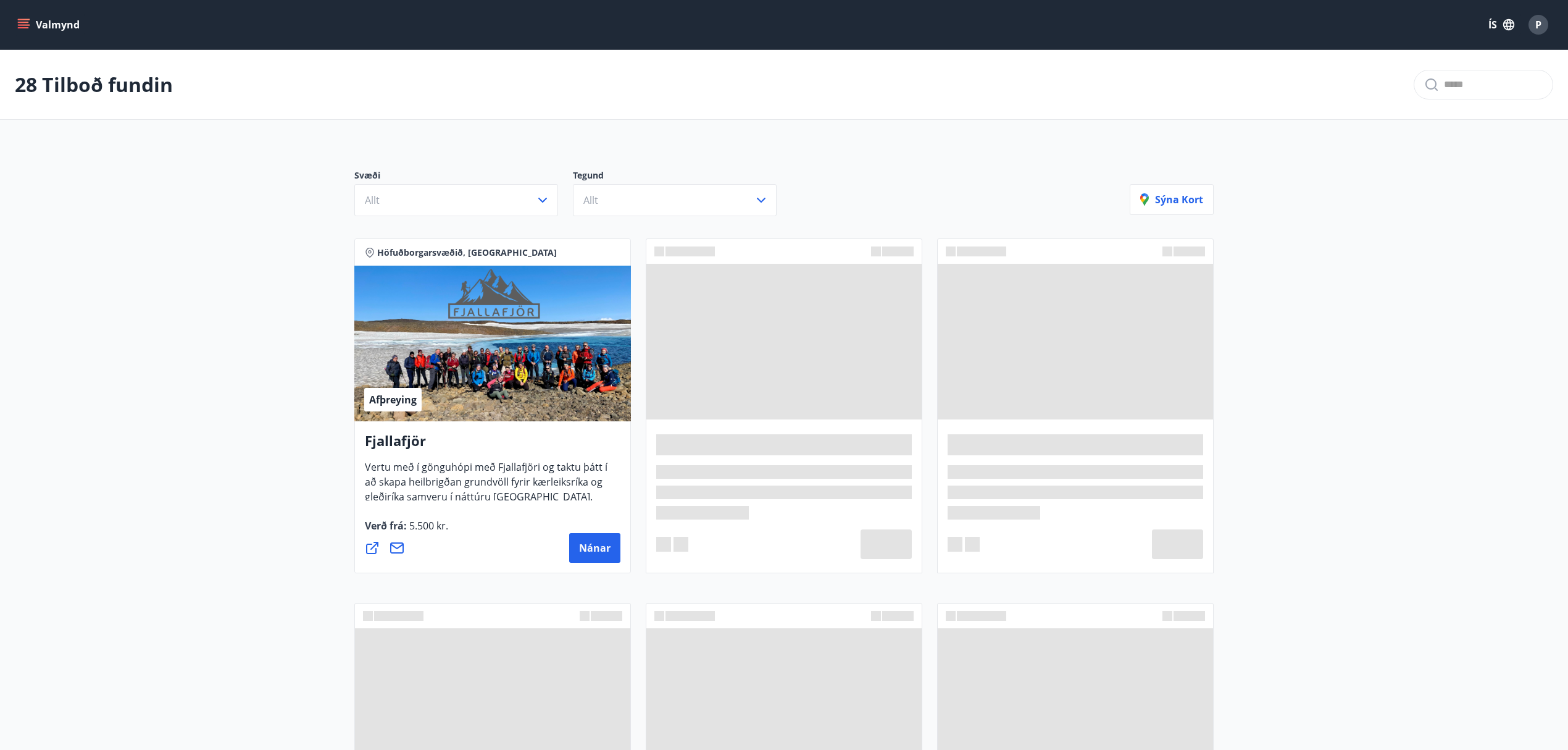
click at [20, 20] on icon "menu" at bounding box center [25, 19] width 13 height 1
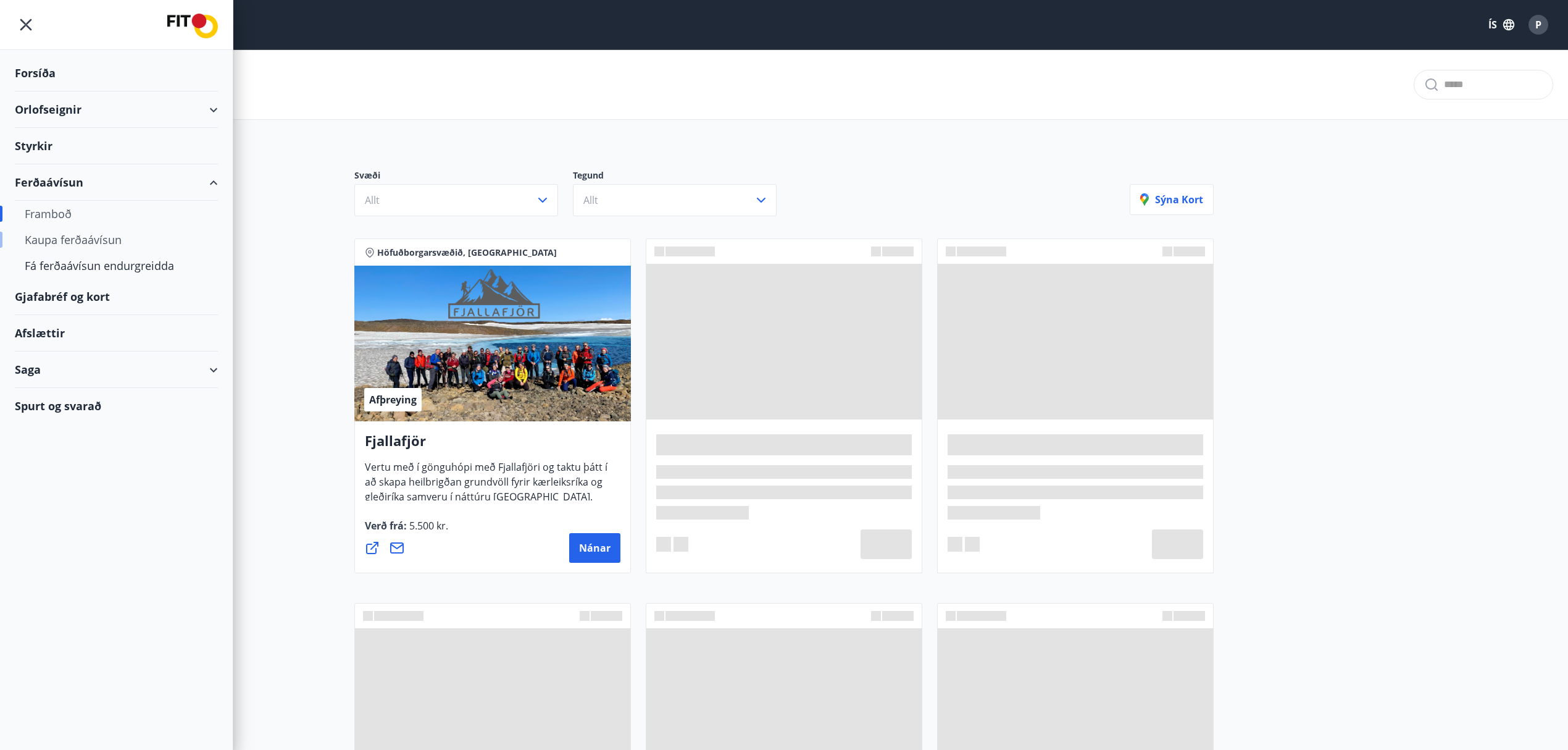
click at [72, 247] on div "Kaupa ferðaávísun" at bounding box center [116, 239] width 183 height 26
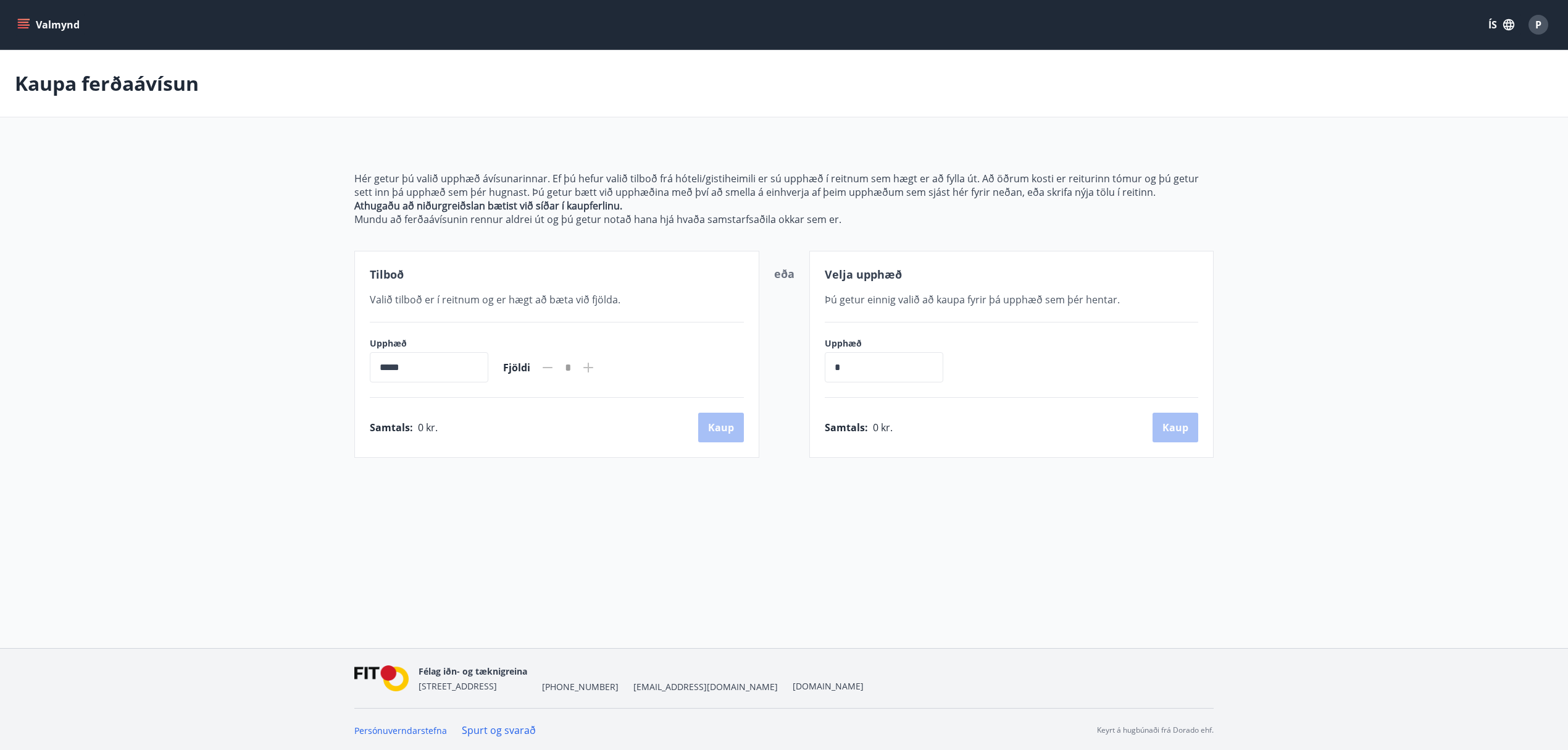
click at [21, 24] on icon "menu" at bounding box center [23, 25] width 12 height 12
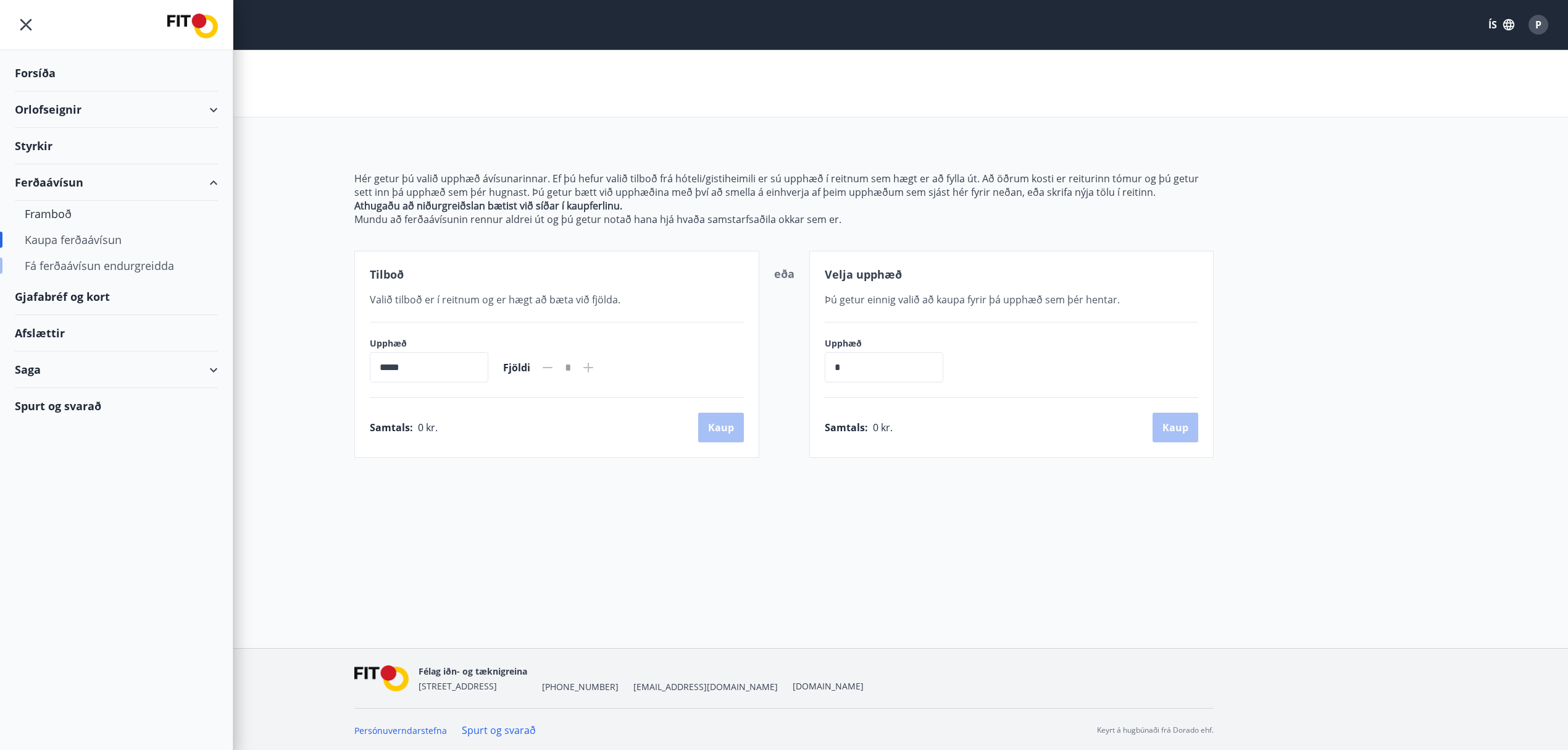
click at [56, 267] on div "Fá ferðaávísun endurgreidda" at bounding box center [116, 265] width 183 height 26
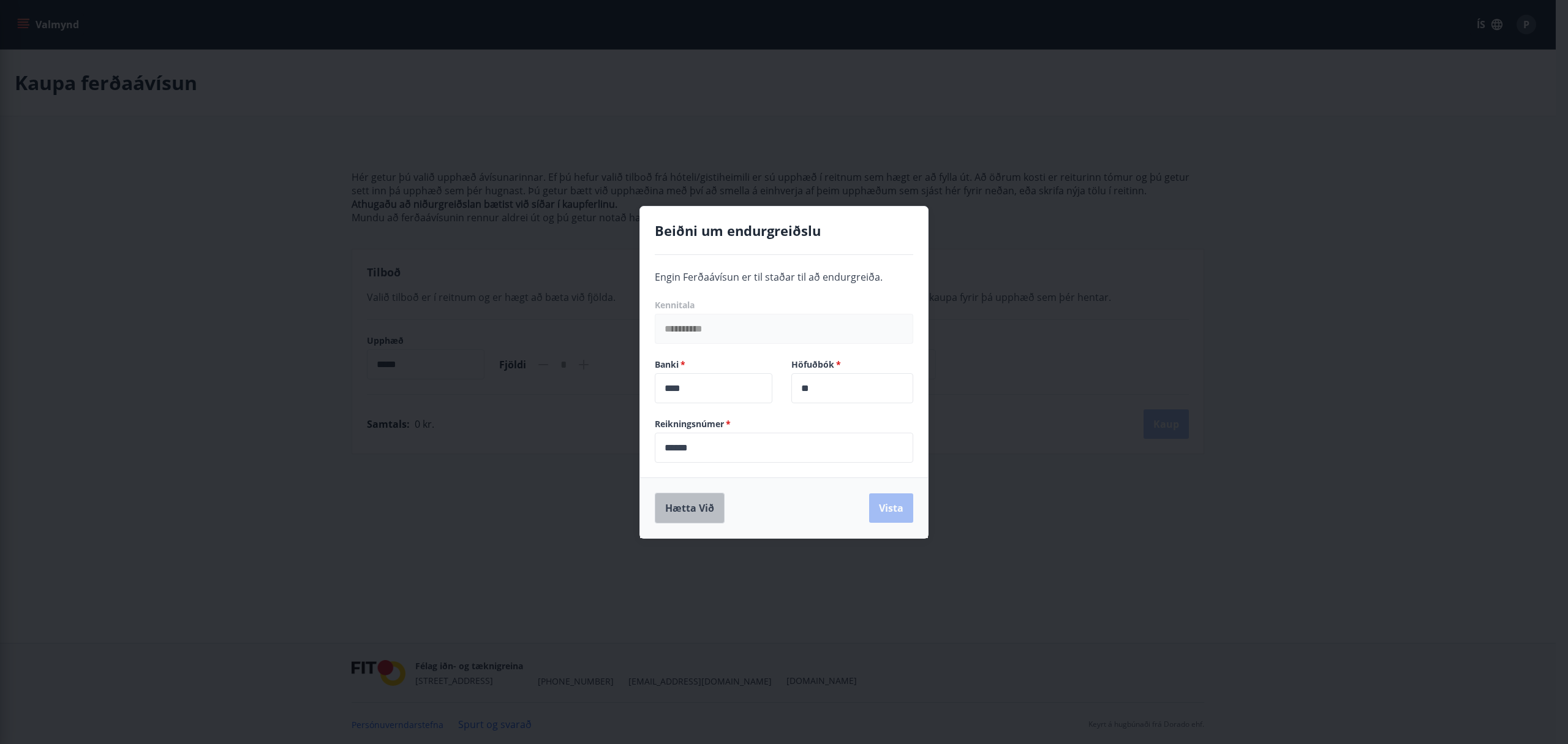
click at [704, 505] on button "Hætta við" at bounding box center [689, 508] width 69 height 31
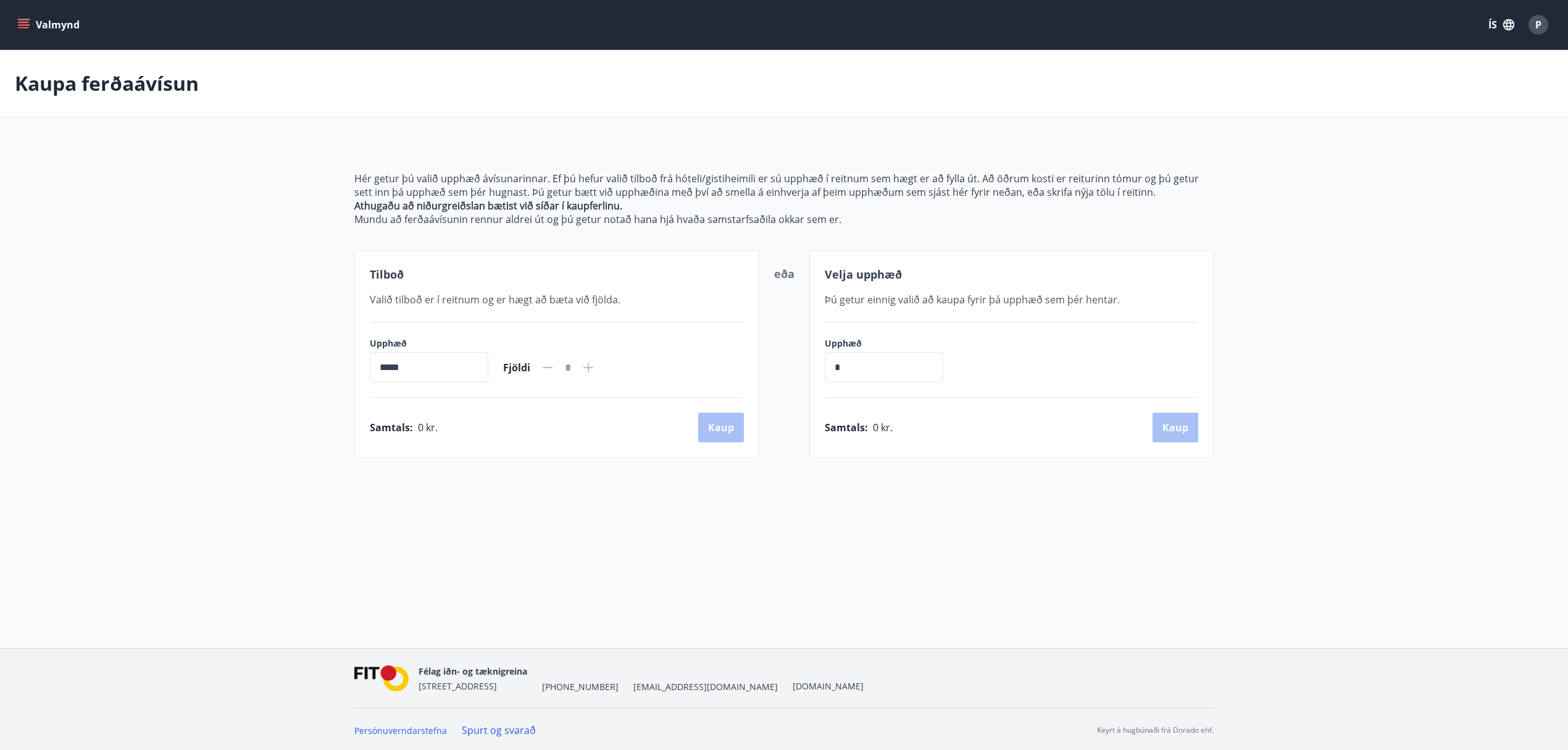
click at [33, 21] on button "Valmynd" at bounding box center [50, 25] width 70 height 23
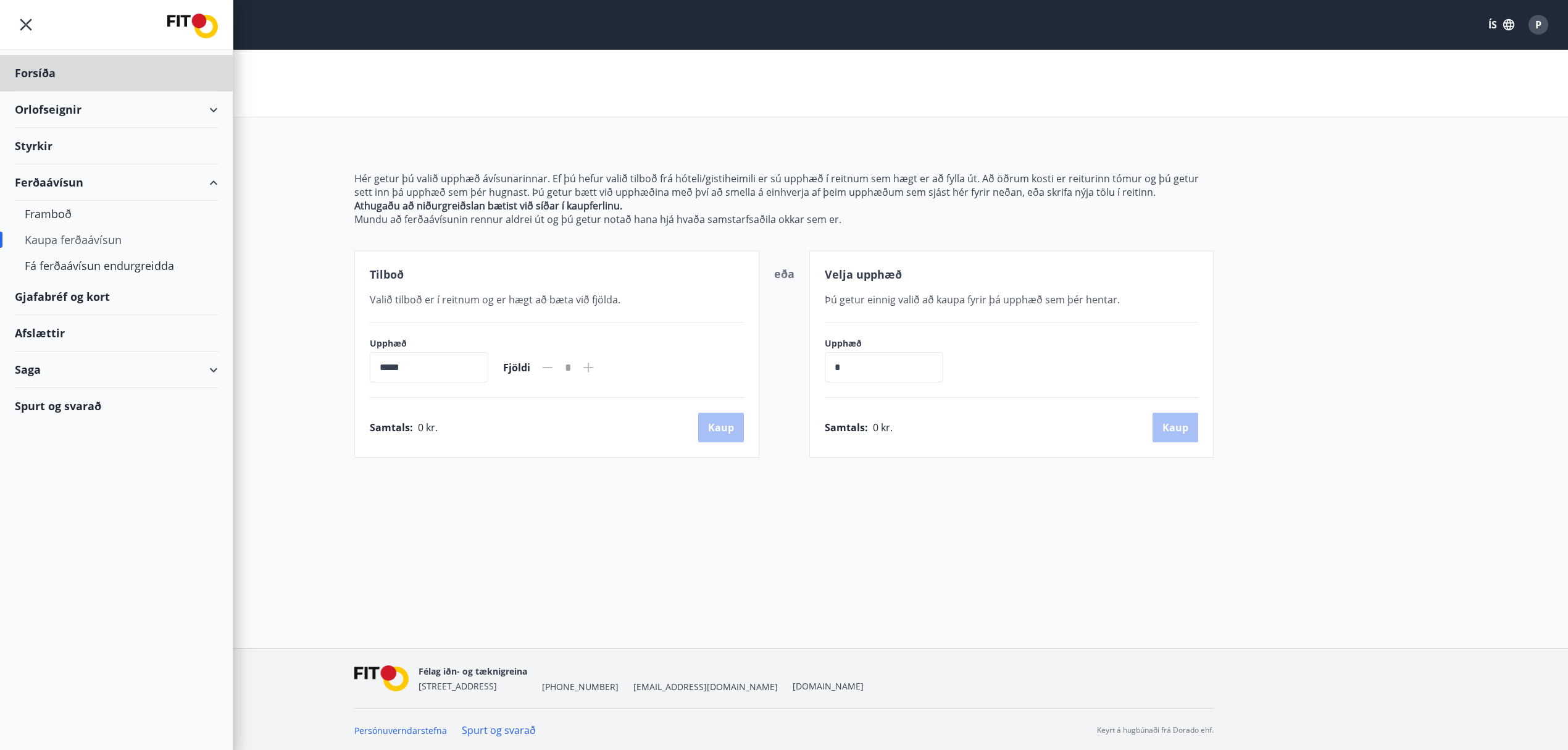
click at [26, 92] on div "Styrkir" at bounding box center [116, 73] width 203 height 37
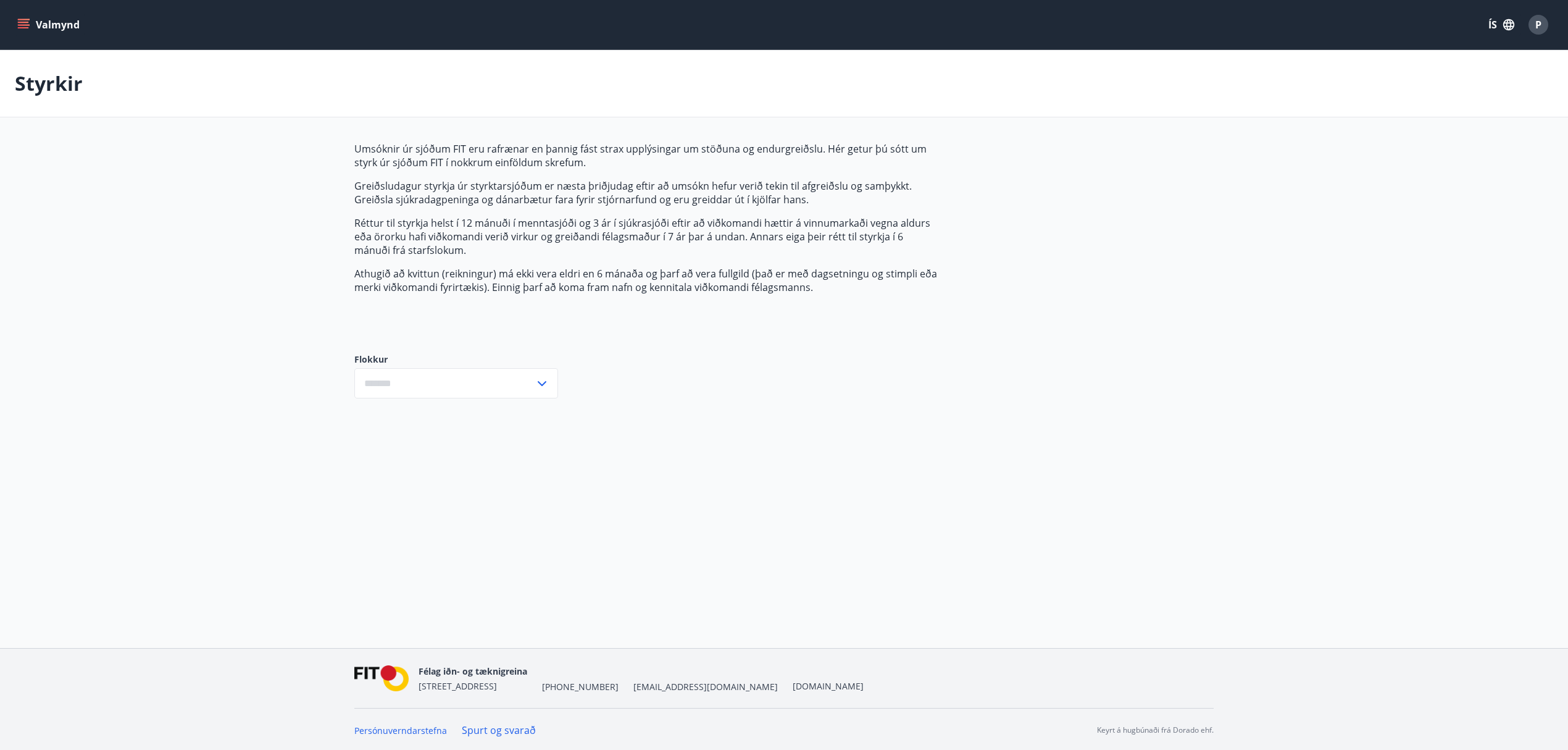
type input "***"
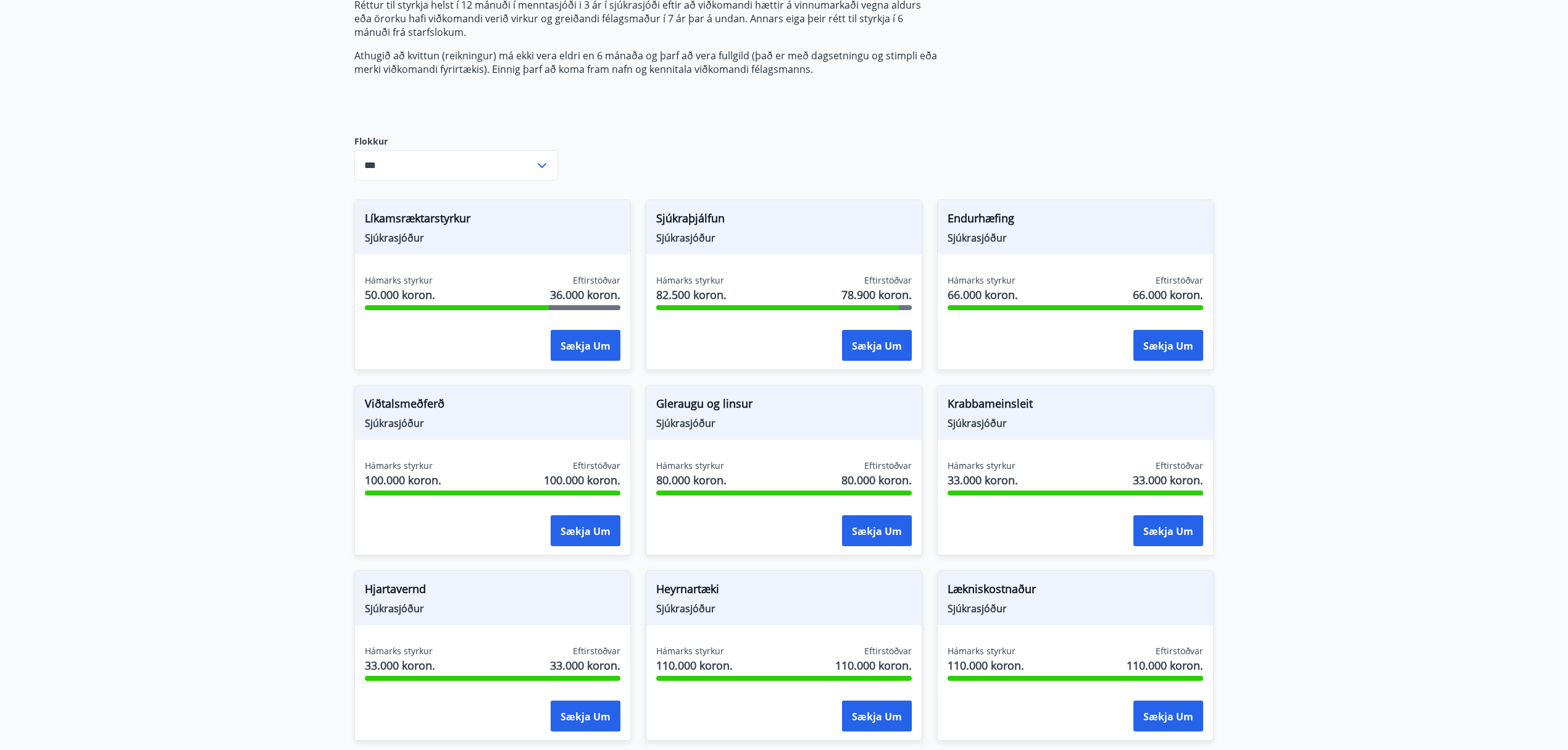
scroll to position [247, 0]
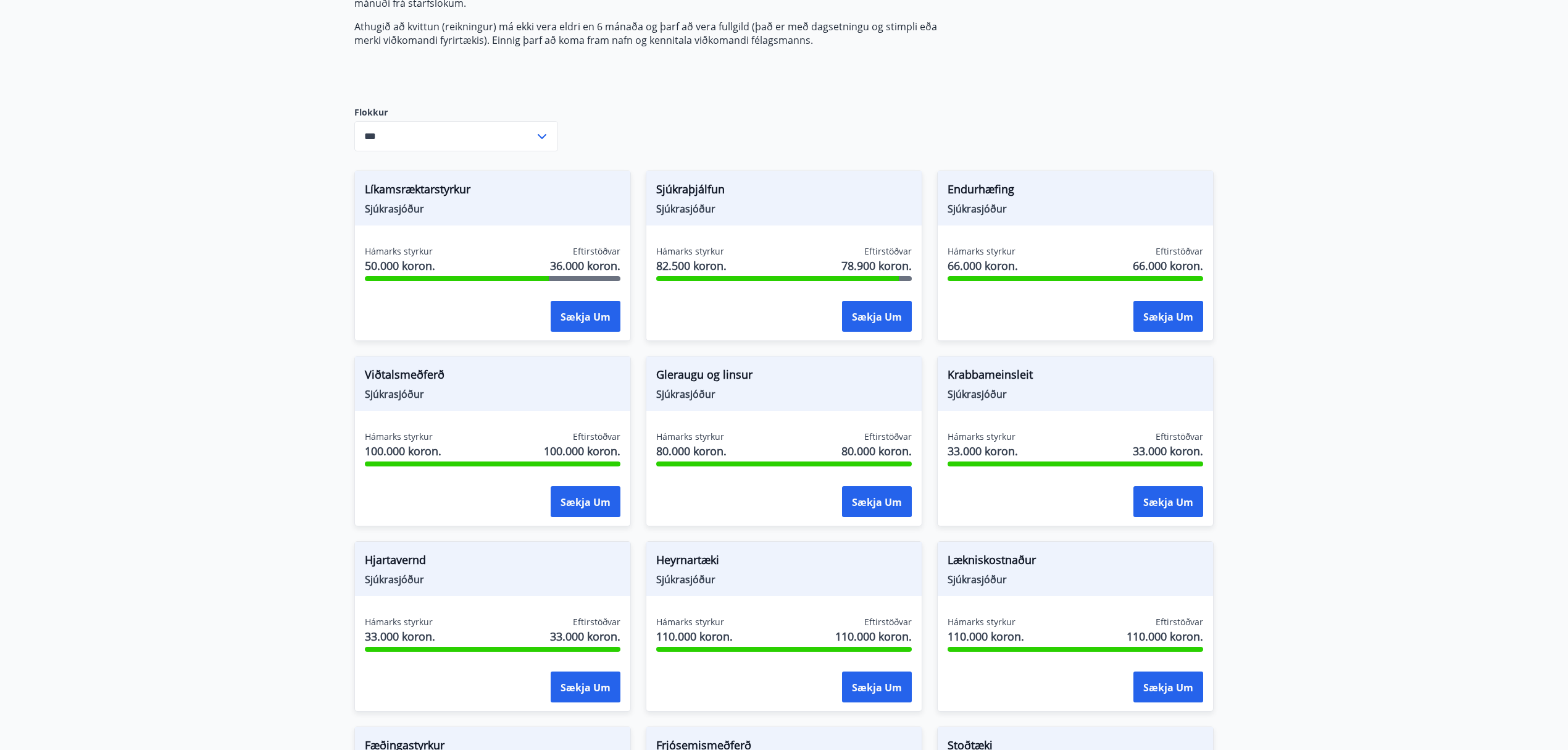
click at [1335, 384] on main "Styrkir Umsóknir úr sjóðum FIT eru rafrænar en þannig fást strax upplýsingar um…" at bounding box center [784, 450] width 1568 height 1294
drag, startPoint x: 1336, startPoint y: 383, endPoint x: 1371, endPoint y: 394, distance: 36.7
click at [1371, 394] on main "Styrkir Umsóknir úr sjóðum FIT eru rafrænar en þannig fást strax upplýsingar um…" at bounding box center [784, 450] width 1568 height 1294
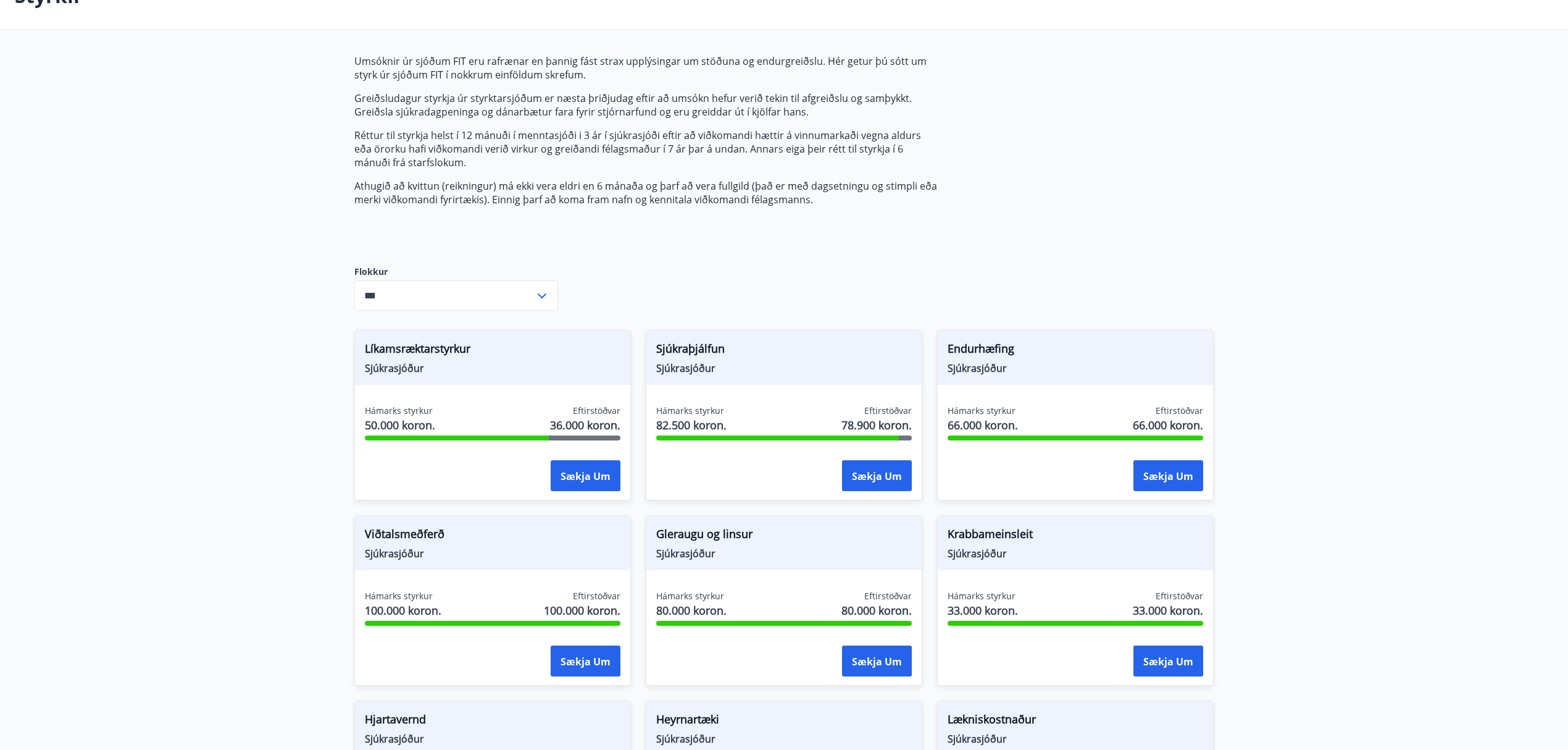
scroll to position [82, 0]
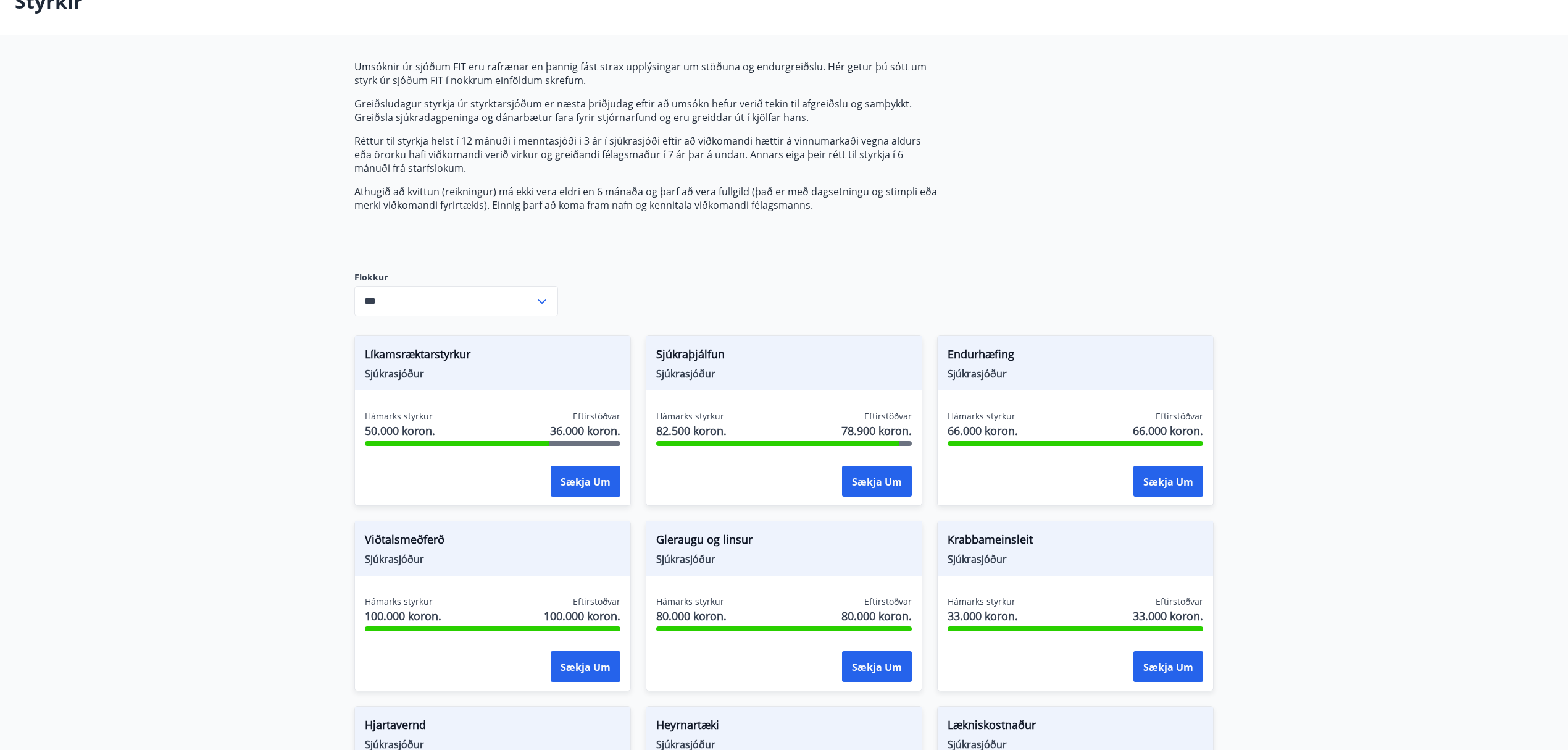
click at [1238, 183] on main "Styrkir Umsóknir úr sjóðum FIT eru rafrænar en þannig fást strax upplýsingar um…" at bounding box center [784, 615] width 1568 height 1294
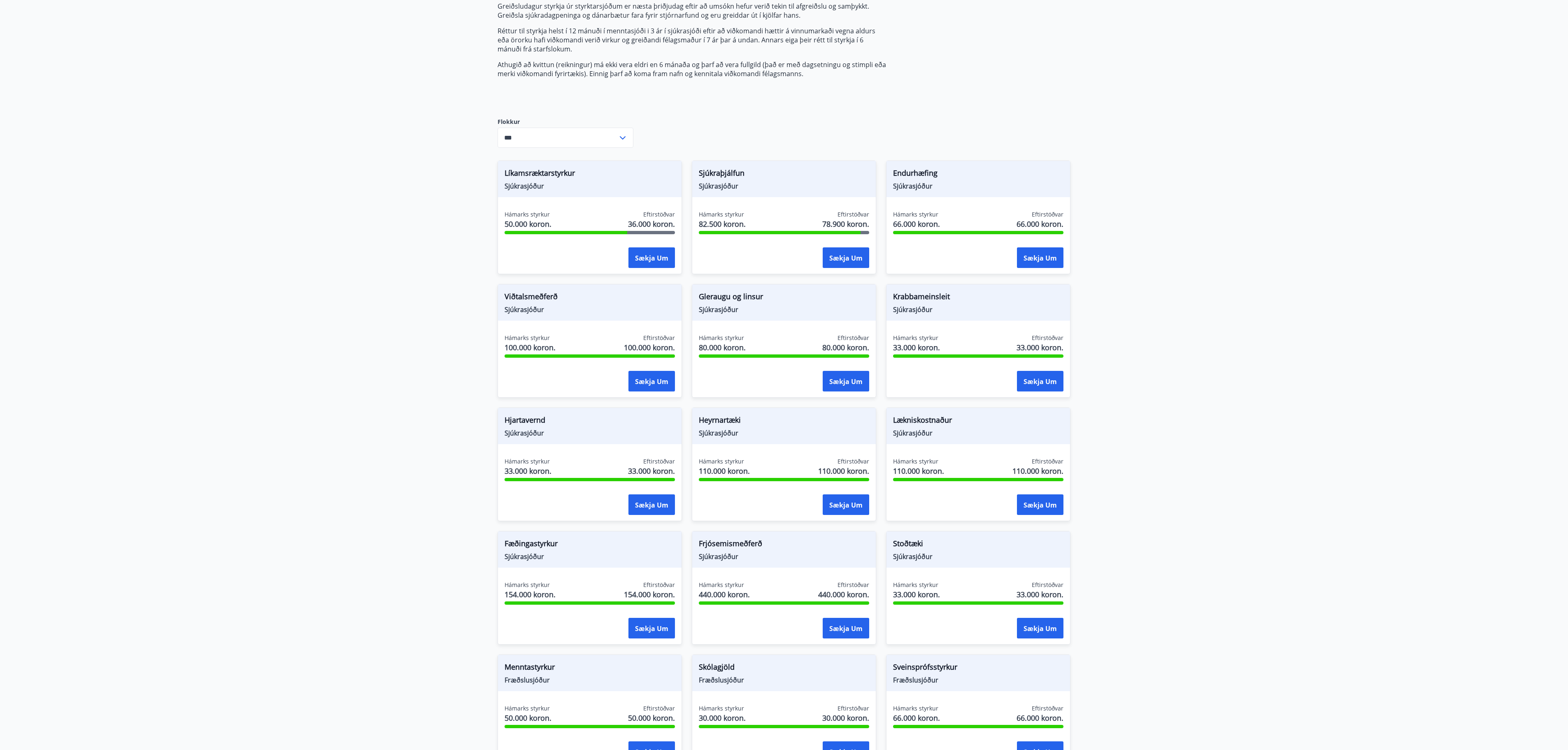
scroll to position [0, 0]
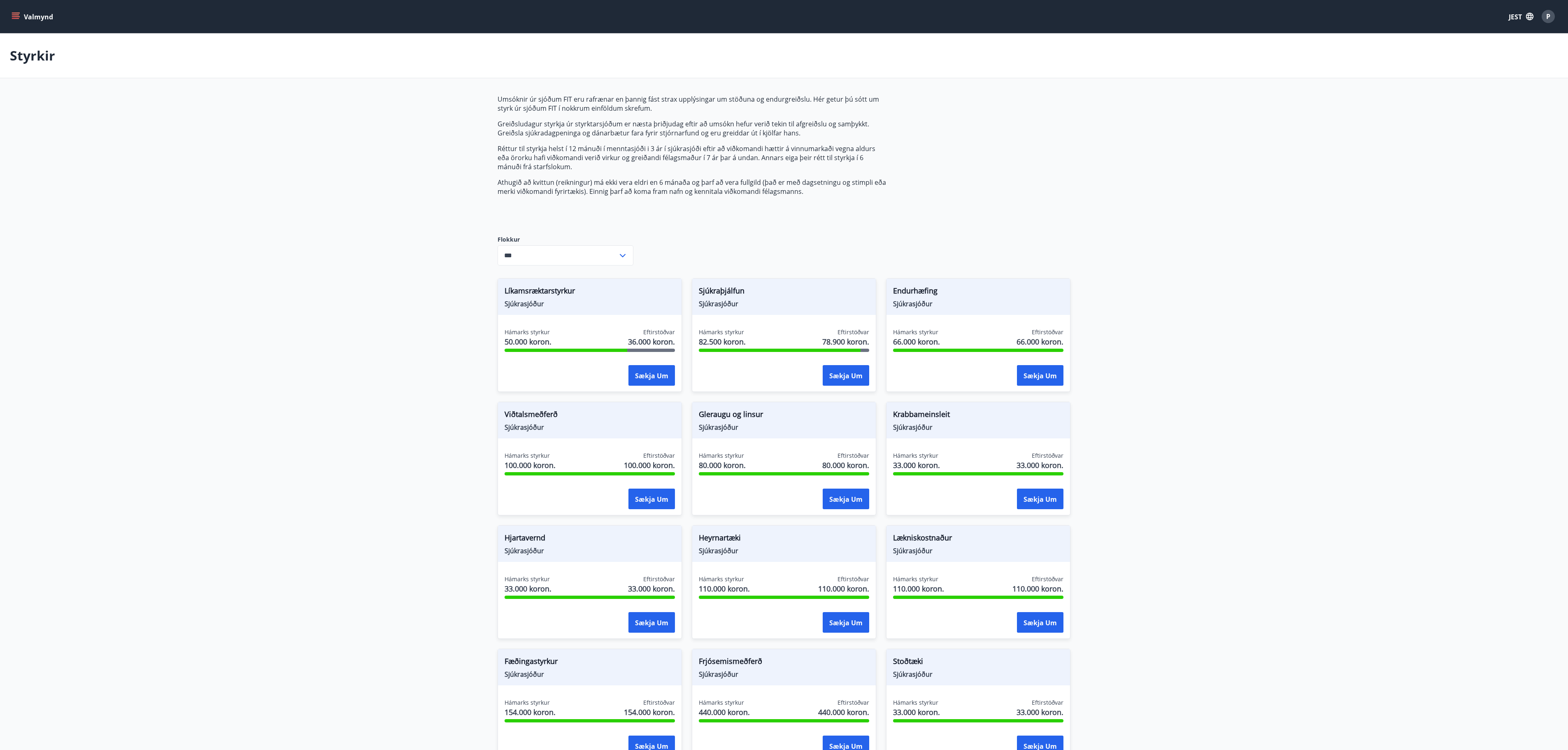
click at [13, 16] on icon "menu" at bounding box center [15, 16] width 8 height 8
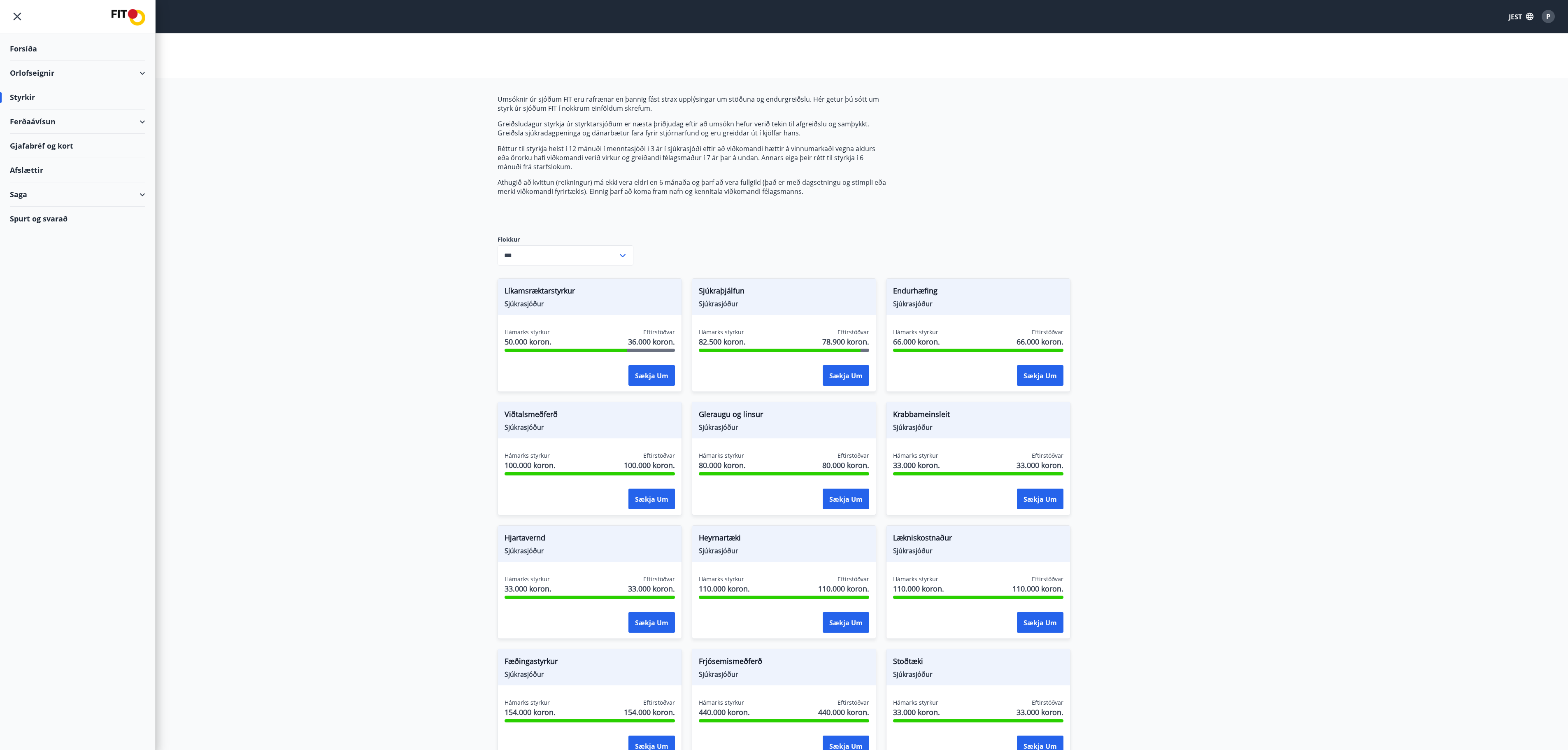
click at [139, 76] on div "Orlofseignir" at bounding box center [77, 73] width 135 height 25
click at [42, 69] on font "Orlofseignir" at bounding box center [32, 73] width 45 height 10
click at [29, 96] on div "Framboð" at bounding box center [77, 93] width 122 height 17
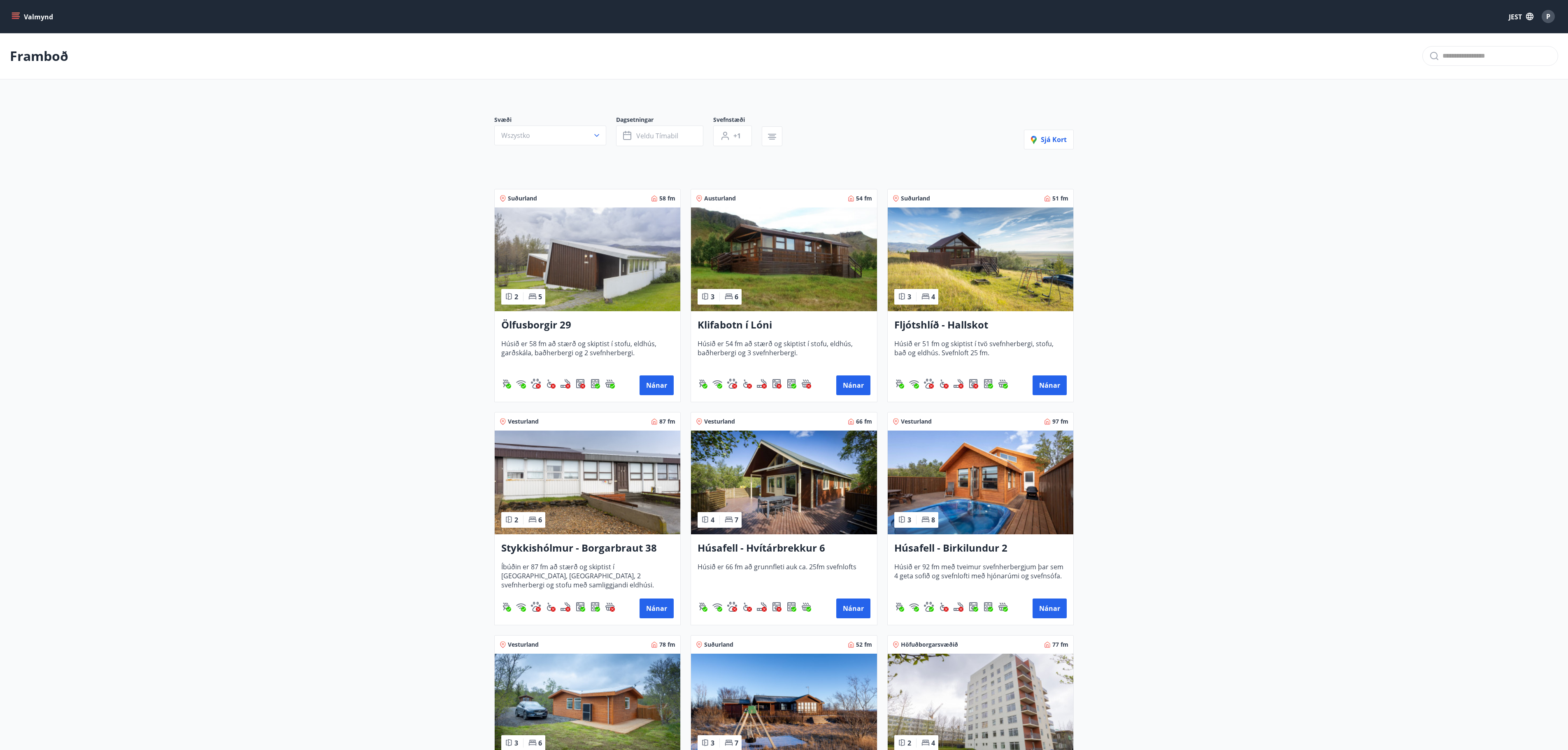
click at [16, 16] on icon "menu" at bounding box center [16, 16] width 9 height 1
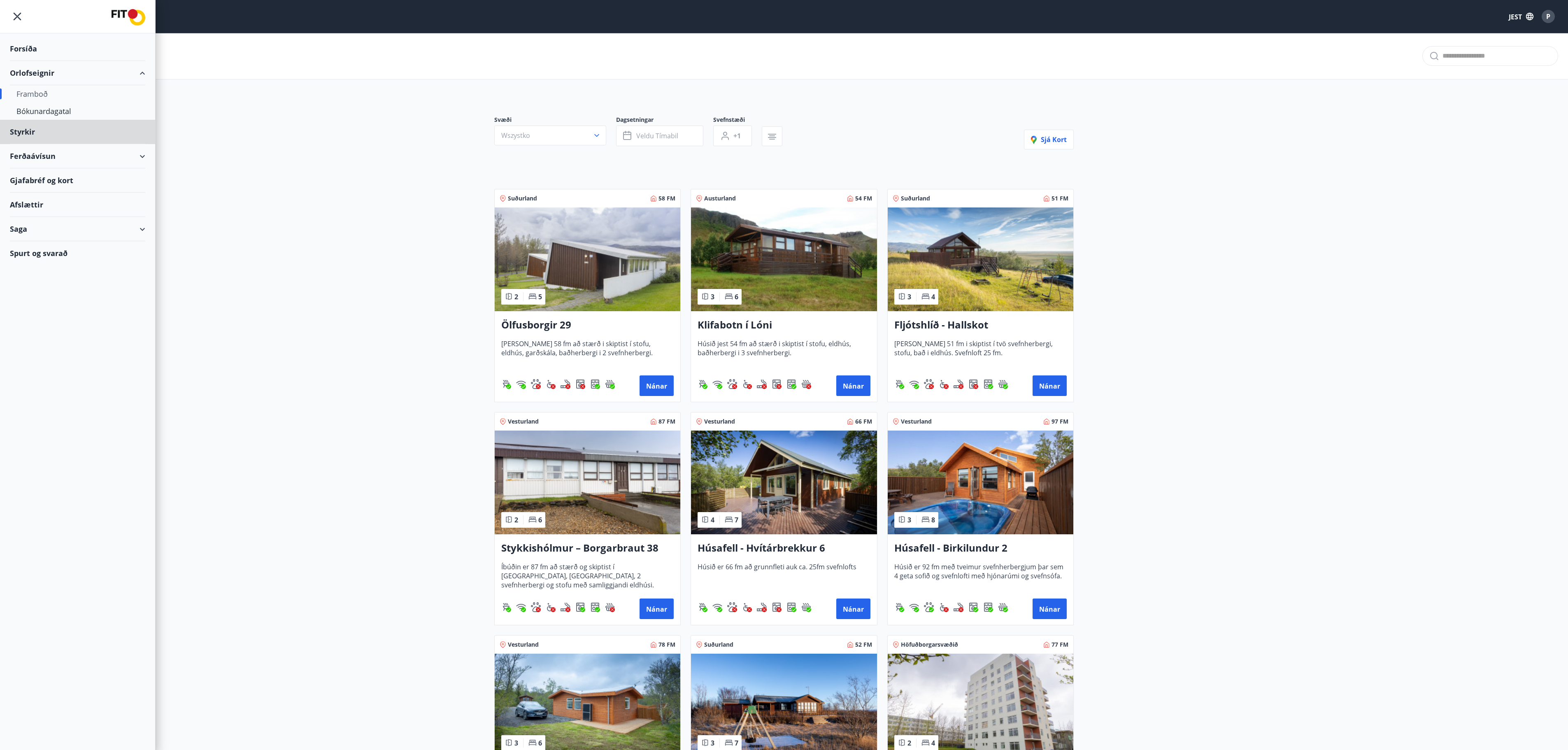
click at [27, 47] on font "Forsíða" at bounding box center [23, 49] width 27 height 10
